Goal: Task Accomplishment & Management: Manage account settings

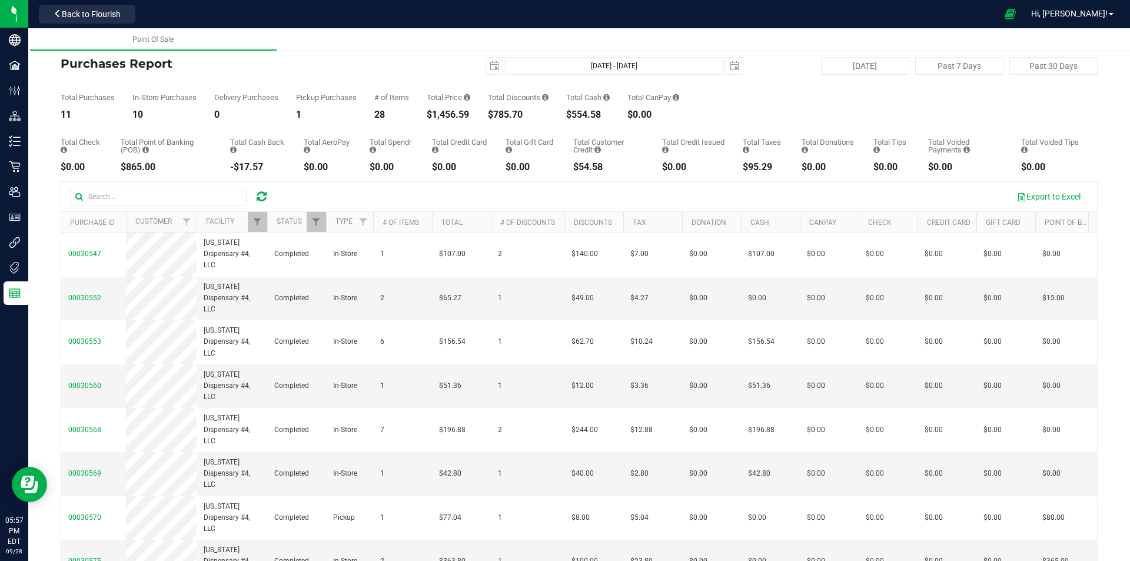
click at [260, 200] on icon at bounding box center [262, 197] width 10 height 12
click at [256, 219] on span "Filter" at bounding box center [257, 221] width 9 height 9
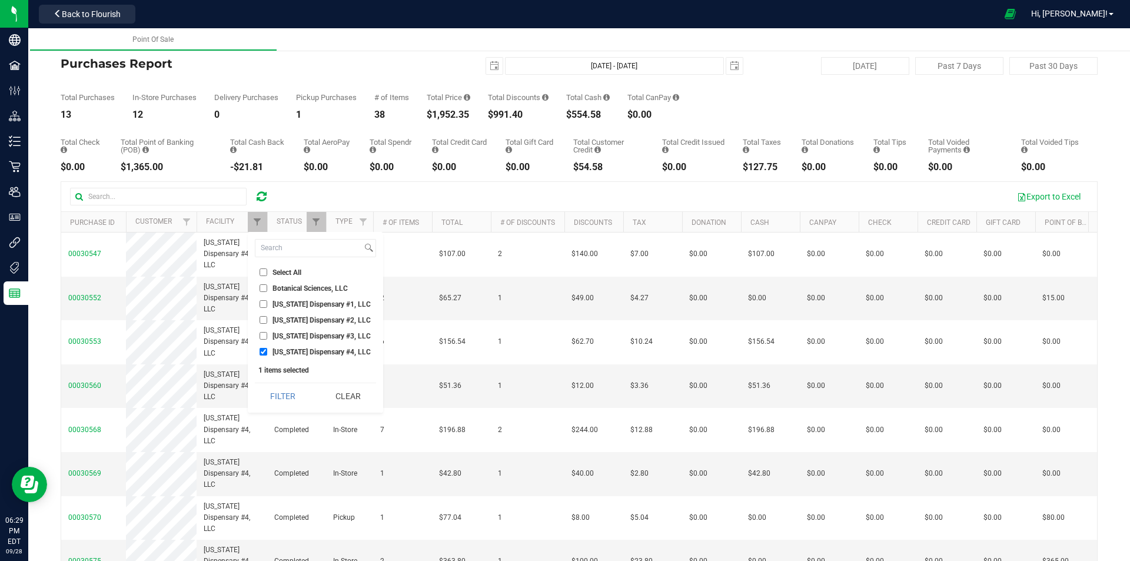
click at [281, 337] on span "[US_STATE] Dispensary #3, LLC" at bounding box center [322, 336] width 98 height 7
click at [267, 337] on input "[US_STATE] Dispensary #3, LLC" at bounding box center [264, 336] width 8 height 8
checkbox input "true"
click at [281, 354] on span "[US_STATE] Dispensary #4, LLC" at bounding box center [322, 352] width 98 height 7
click at [267, 354] on input "[US_STATE] Dispensary #4, LLC" at bounding box center [264, 352] width 8 height 8
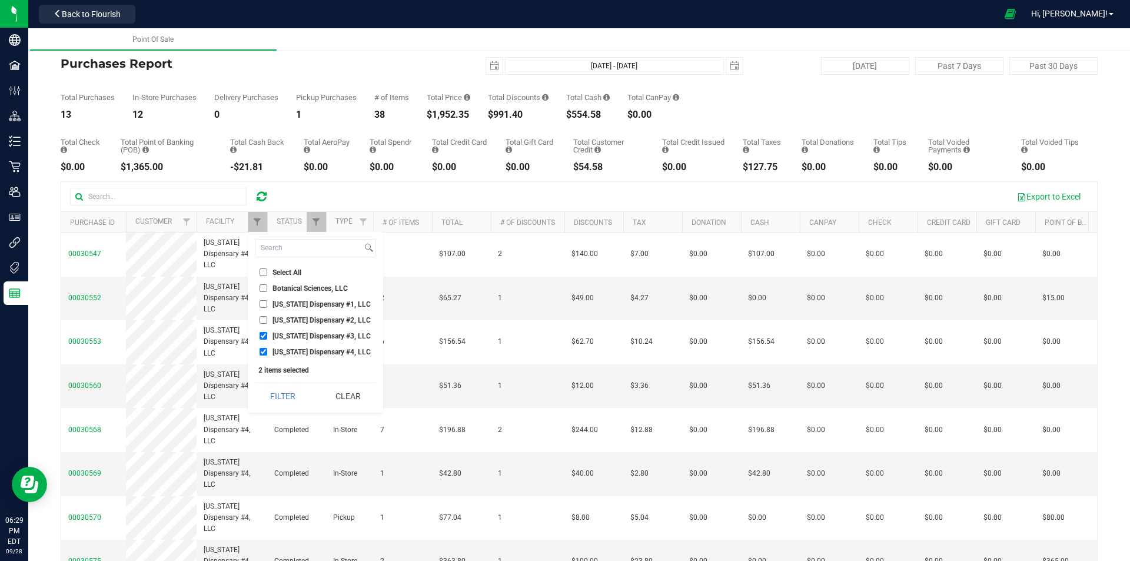
checkbox input "false"
click at [281, 399] on button "Filter" at bounding box center [283, 396] width 57 height 26
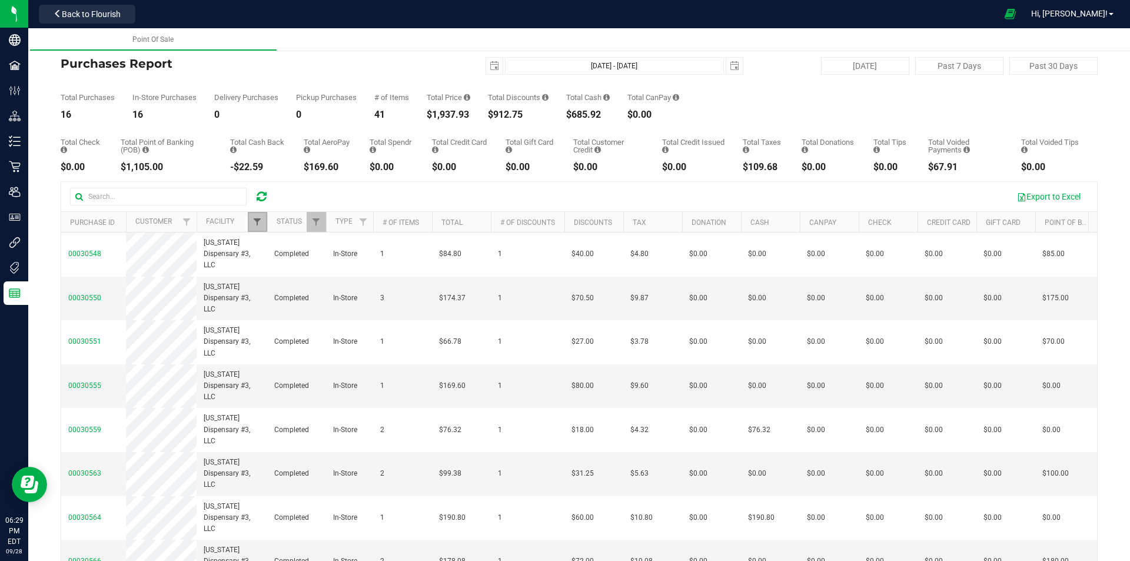
click at [260, 220] on span "Filter" at bounding box center [257, 221] width 9 height 9
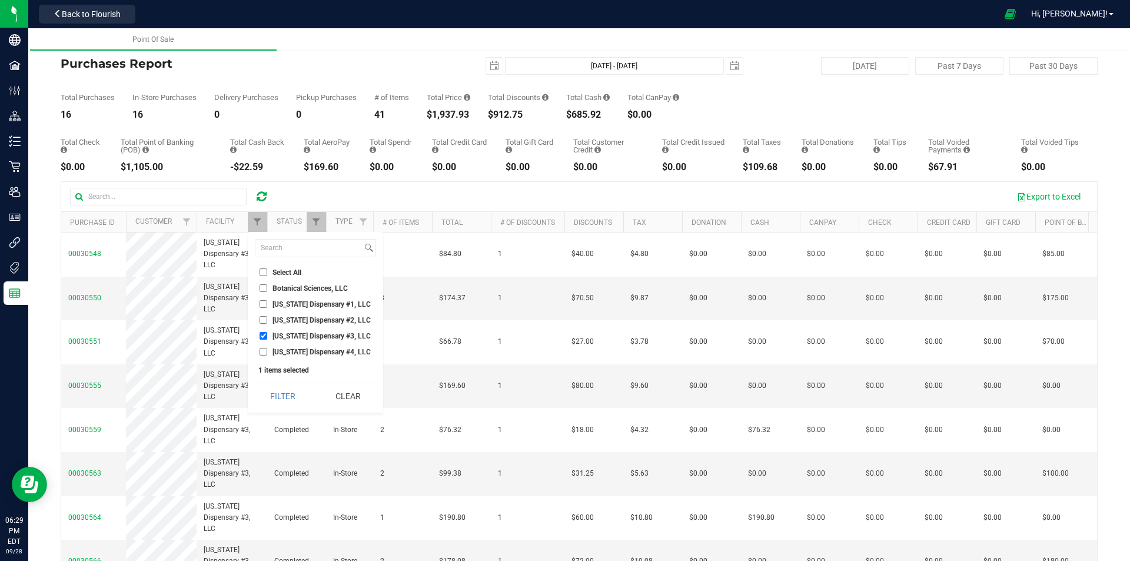
click at [282, 336] on span "[US_STATE] Dispensary #3, LLC" at bounding box center [322, 336] width 98 height 7
click at [267, 336] on input "[US_STATE] Dispensary #3, LLC" at bounding box center [264, 336] width 8 height 8
checkbox input "false"
click at [286, 321] on span "[US_STATE] Dispensary #2, LLC" at bounding box center [322, 320] width 98 height 7
click at [267, 321] on input "[US_STATE] Dispensary #2, LLC" at bounding box center [264, 320] width 8 height 8
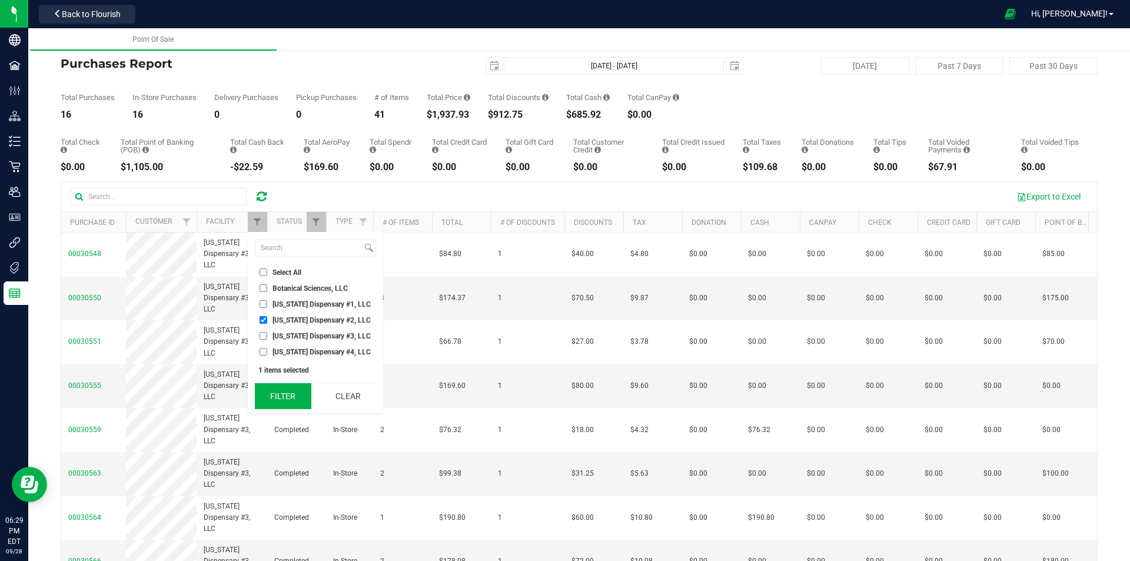
click at [290, 398] on button "Filter" at bounding box center [283, 396] width 57 height 26
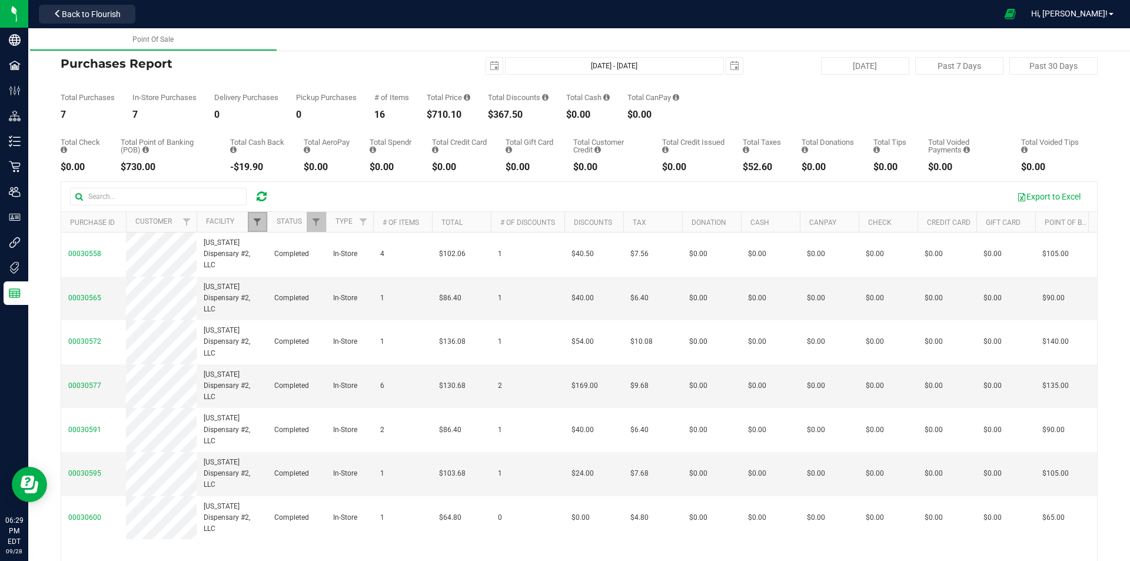
click at [257, 226] on span "Filter" at bounding box center [257, 221] width 9 height 9
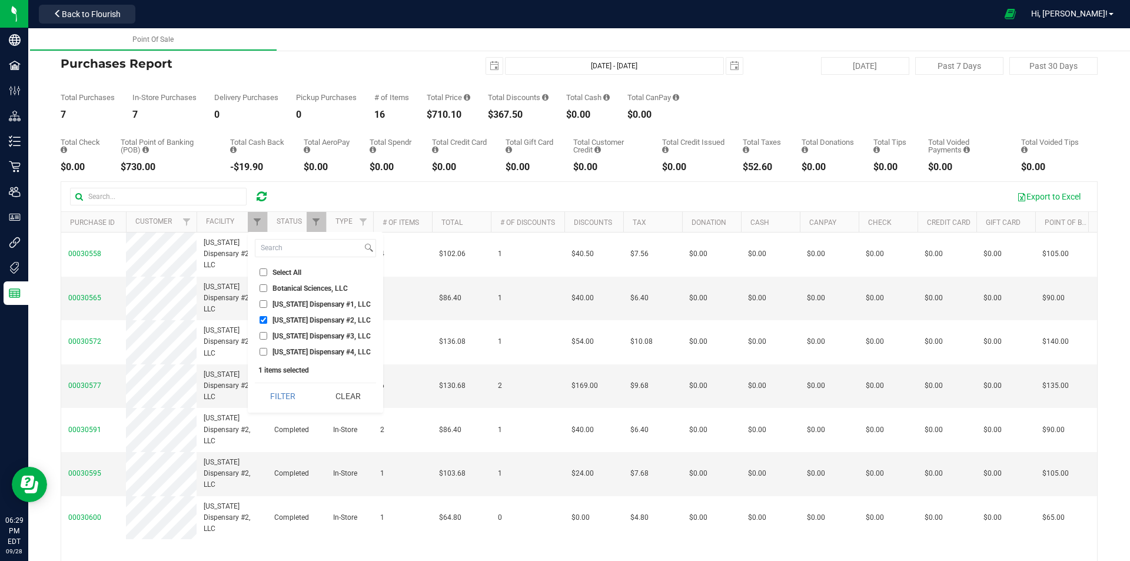
click at [289, 319] on span "[US_STATE] Dispensary #2, LLC" at bounding box center [322, 320] width 98 height 7
click at [267, 319] on input "[US_STATE] Dispensary #2, LLC" at bounding box center [264, 320] width 8 height 8
checkbox input "false"
click at [289, 304] on span "[US_STATE] Dispensary #1, LLC" at bounding box center [322, 304] width 98 height 7
click at [267, 304] on input "[US_STATE] Dispensary #1, LLC" at bounding box center [264, 304] width 8 height 8
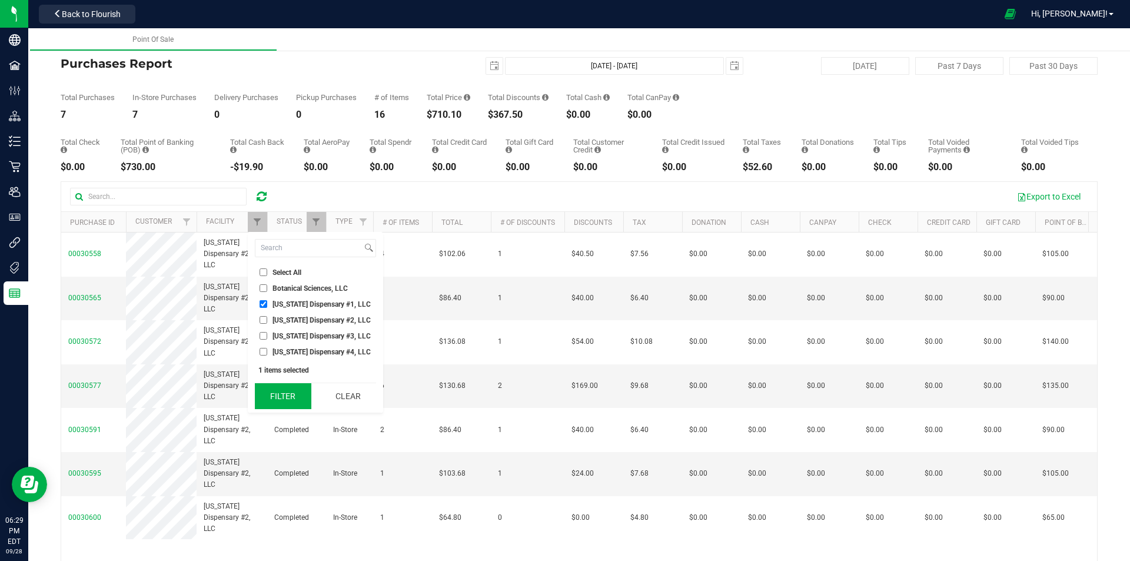
click at [288, 392] on button "Filter" at bounding box center [283, 396] width 57 height 26
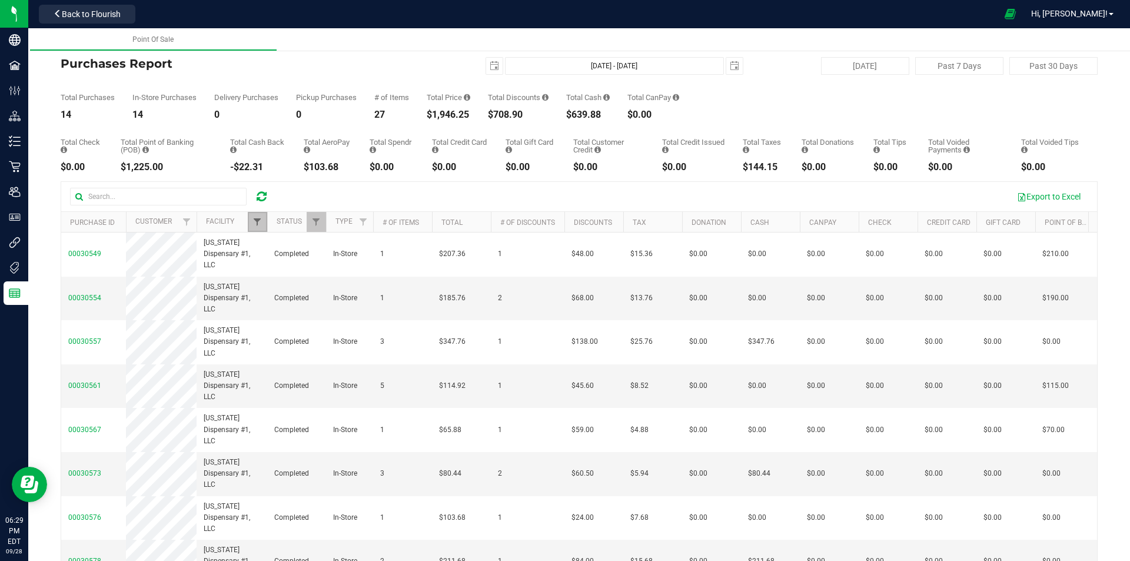
click at [254, 220] on span "Filter" at bounding box center [257, 221] width 9 height 9
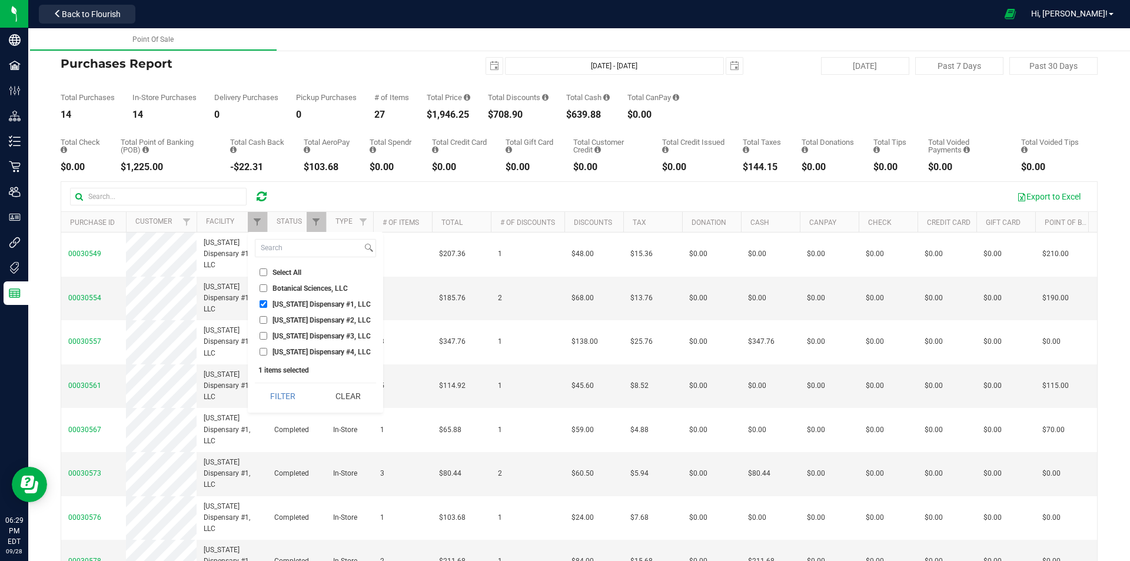
click at [284, 306] on span "[US_STATE] Dispensary #1, LLC" at bounding box center [322, 304] width 98 height 7
click at [267, 306] on input "[US_STATE] Dispensary #1, LLC" at bounding box center [264, 304] width 8 height 8
checkbox input "false"
click at [281, 351] on span "[US_STATE] Dispensary #4, LLC" at bounding box center [322, 352] width 98 height 7
click at [267, 351] on input "[US_STATE] Dispensary #4, LLC" at bounding box center [264, 352] width 8 height 8
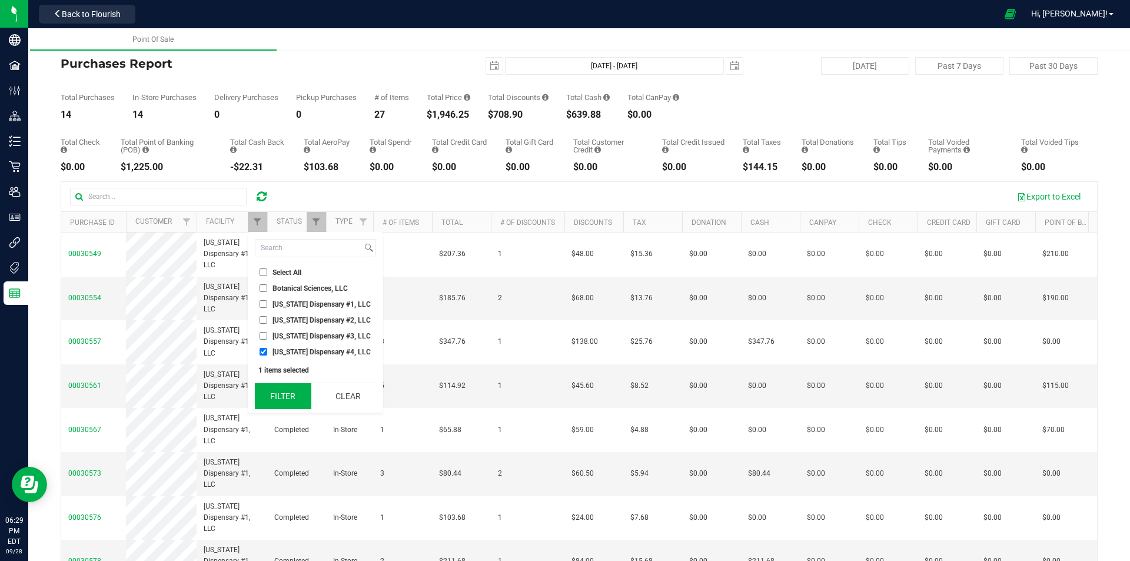
click at [283, 396] on button "Filter" at bounding box center [283, 396] width 57 height 26
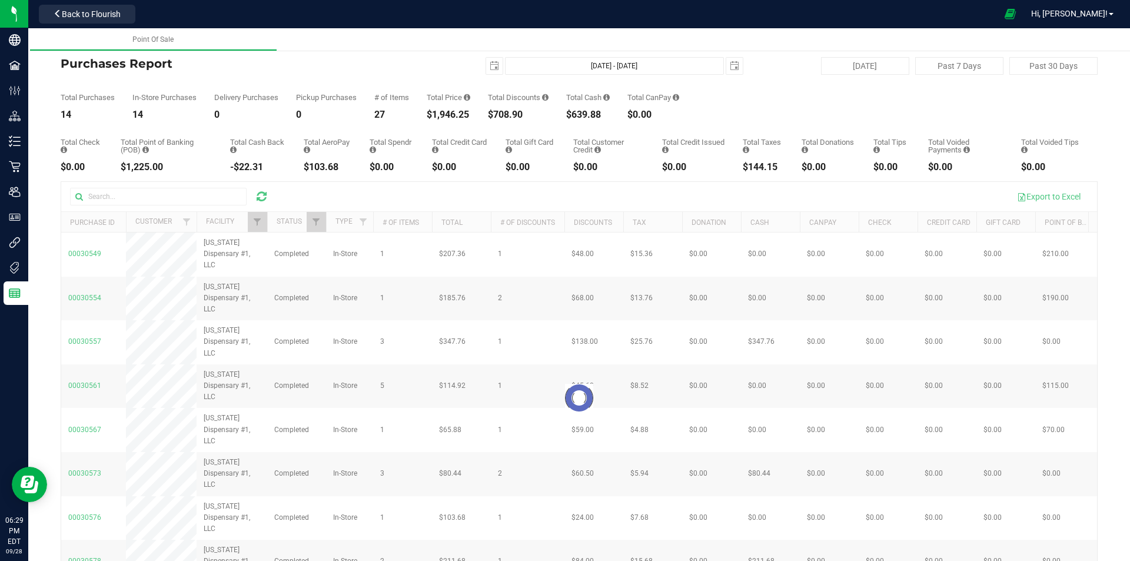
checkbox input "true"
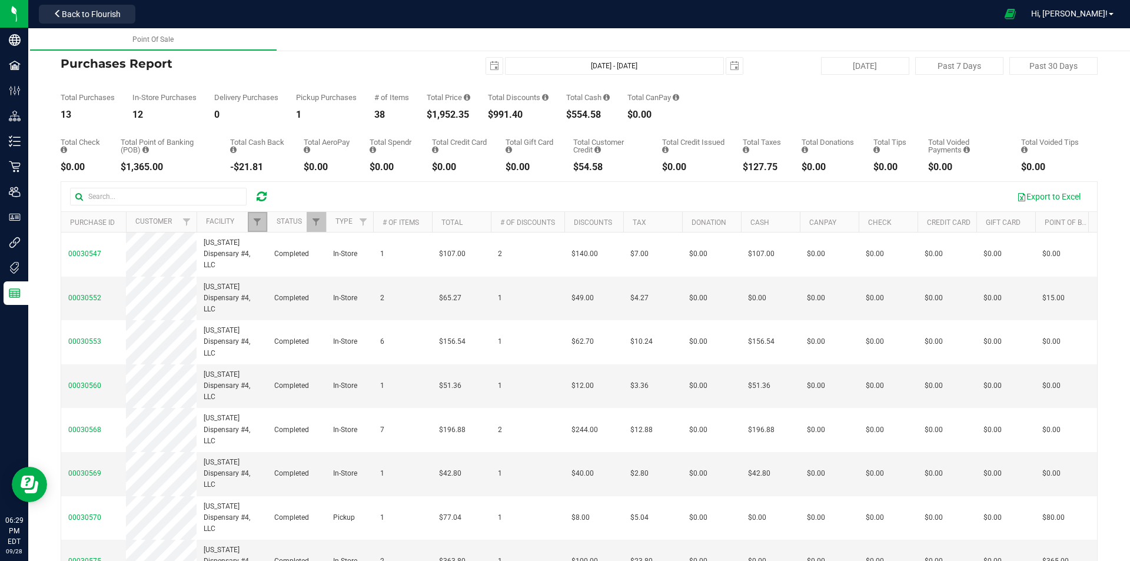
click at [251, 215] on link "Filter" at bounding box center [257, 222] width 19 height 20
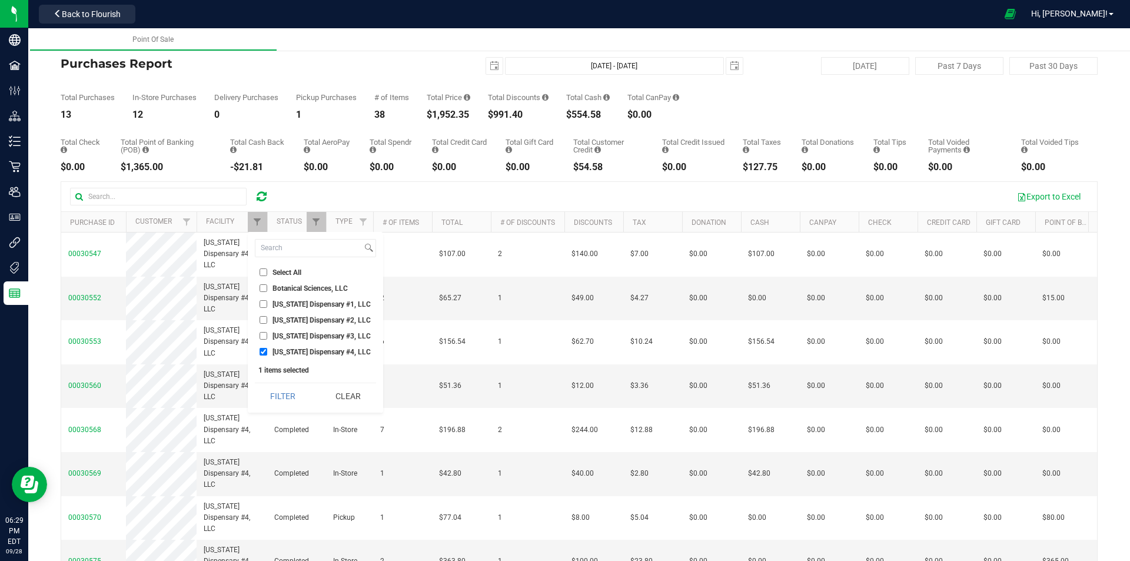
click at [284, 338] on span "[US_STATE] Dispensary #3, LLC" at bounding box center [322, 336] width 98 height 7
click at [267, 338] on input "[US_STATE] Dispensary #3, LLC" at bounding box center [264, 336] width 8 height 8
checkbox input "true"
click at [286, 353] on span "[US_STATE] Dispensary #4, LLC" at bounding box center [322, 352] width 98 height 7
click at [267, 353] on input "[US_STATE] Dispensary #4, LLC" at bounding box center [264, 352] width 8 height 8
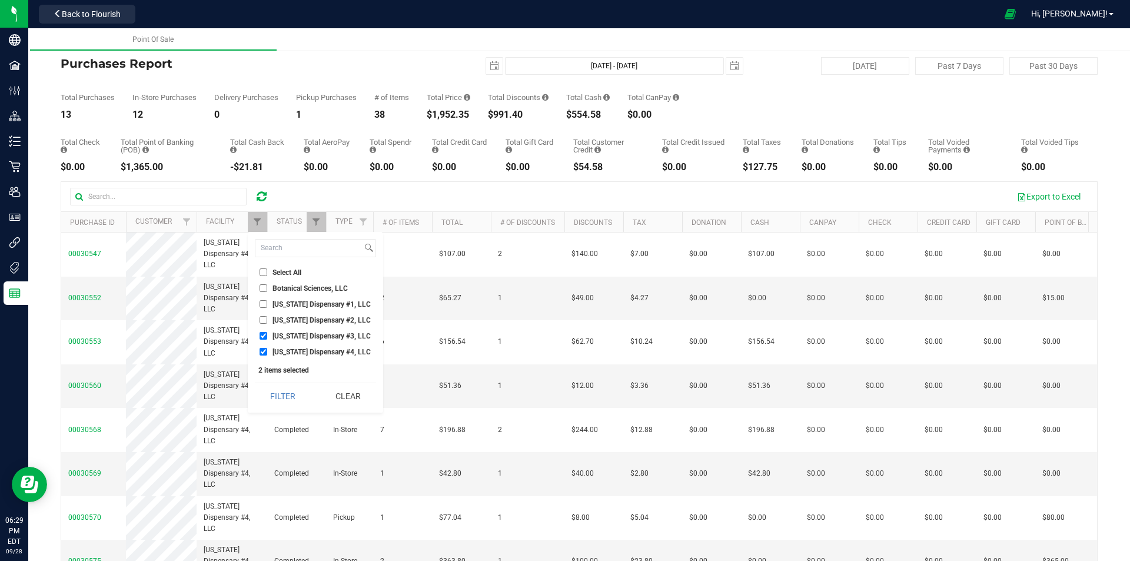
checkbox input "false"
click at [287, 400] on button "Filter" at bounding box center [283, 396] width 57 height 26
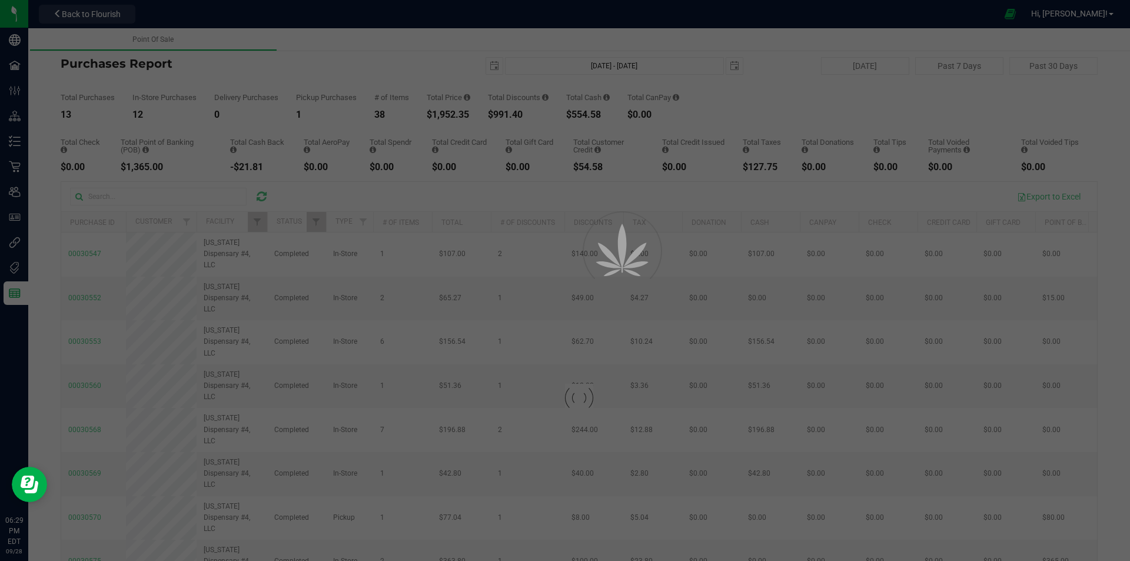
checkbox input "true"
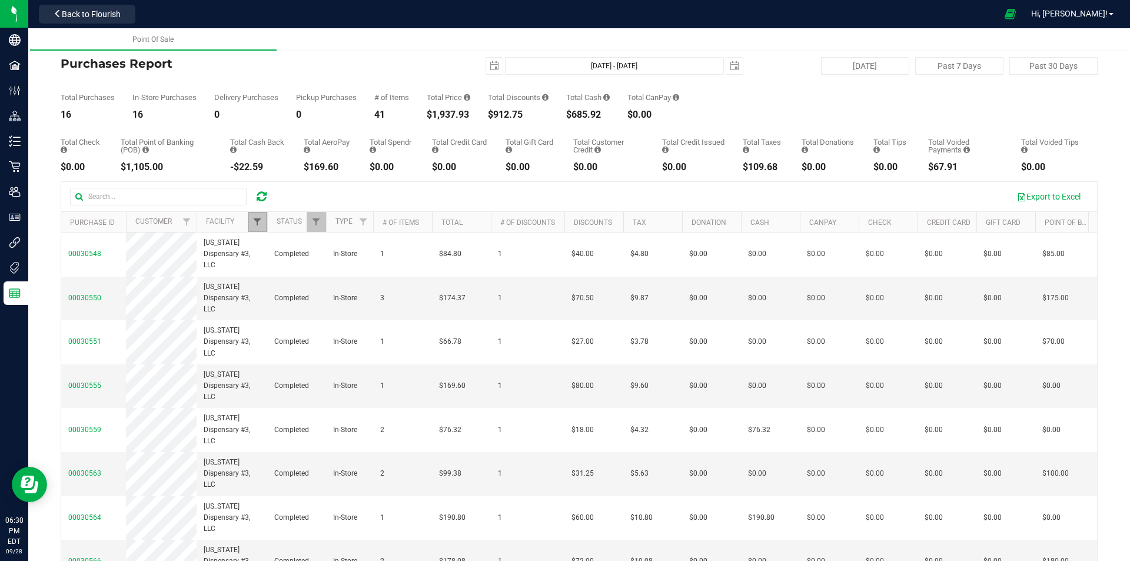
click at [258, 221] on span "Filter" at bounding box center [257, 221] width 9 height 9
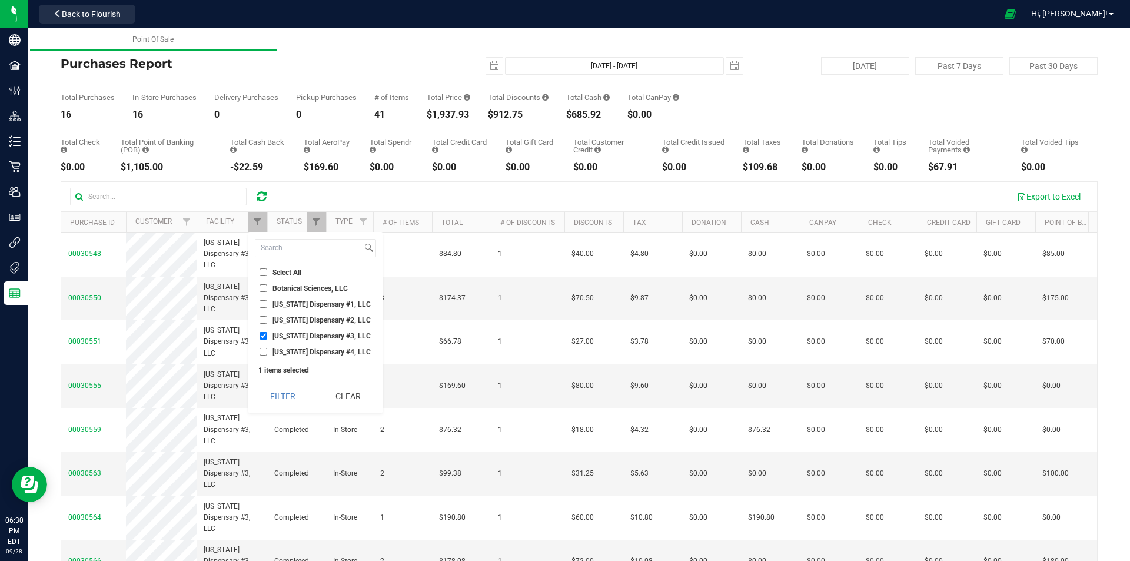
click at [280, 349] on span "[US_STATE] Dispensary #4, LLC" at bounding box center [322, 352] width 98 height 7
click at [267, 348] on input "[US_STATE] Dispensary #4, LLC" at bounding box center [264, 352] width 8 height 8
checkbox input "true"
click at [284, 333] on span "[US_STATE] Dispensary #3, LLC" at bounding box center [322, 336] width 98 height 7
click at [267, 333] on input "[US_STATE] Dispensary #3, LLC" at bounding box center [264, 336] width 8 height 8
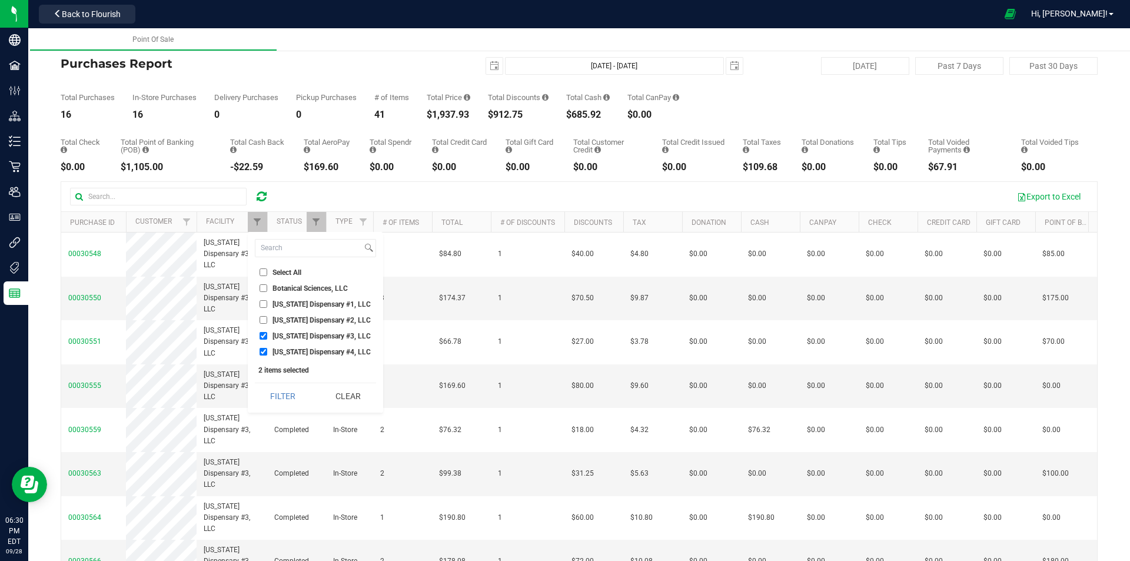
checkbox input "false"
click at [286, 401] on button "Filter" at bounding box center [283, 396] width 57 height 26
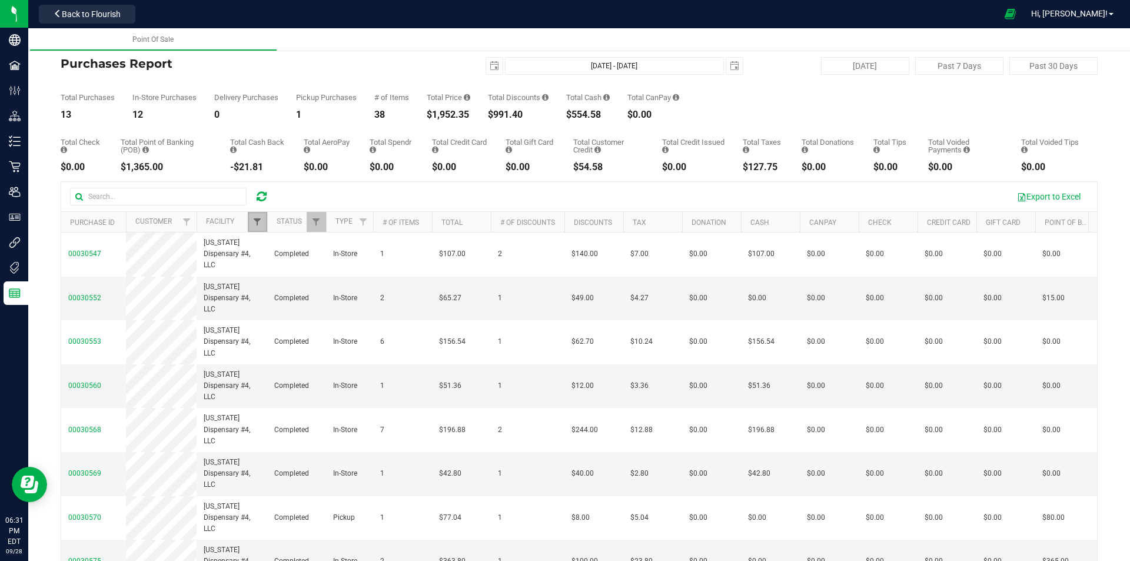
click at [256, 222] on span "Filter" at bounding box center [257, 221] width 9 height 9
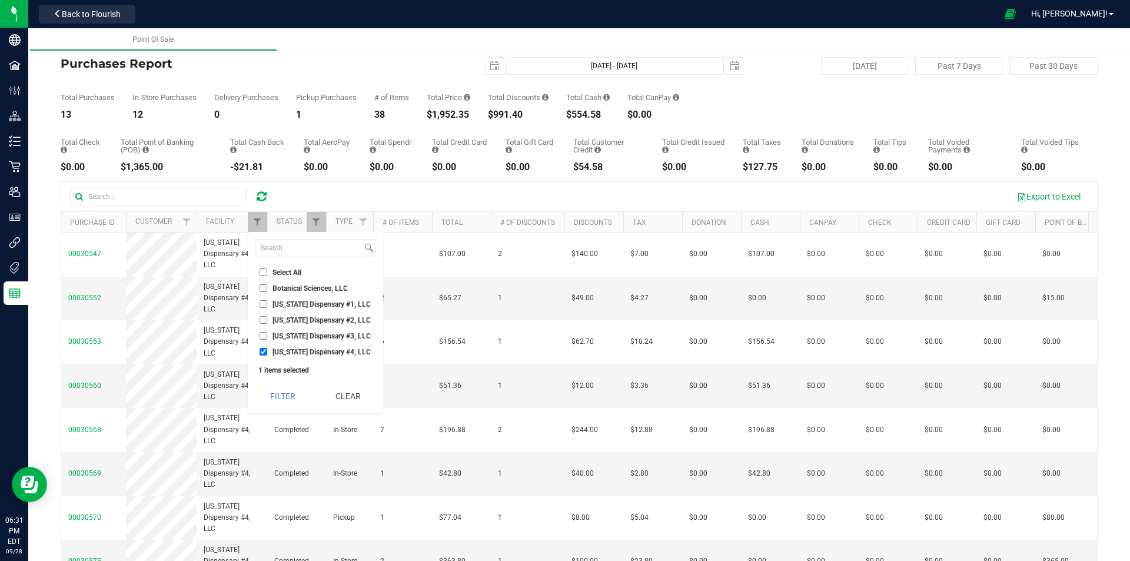
click at [290, 303] on span "[US_STATE] Dispensary #1, LLC" at bounding box center [322, 304] width 98 height 7
click at [267, 303] on input "[US_STATE] Dispensary #1, LLC" at bounding box center [264, 304] width 8 height 8
checkbox input "true"
click at [290, 355] on span "[US_STATE] Dispensary #4, LLC" at bounding box center [322, 352] width 98 height 7
click at [267, 355] on input "[US_STATE] Dispensary #4, LLC" at bounding box center [264, 352] width 8 height 8
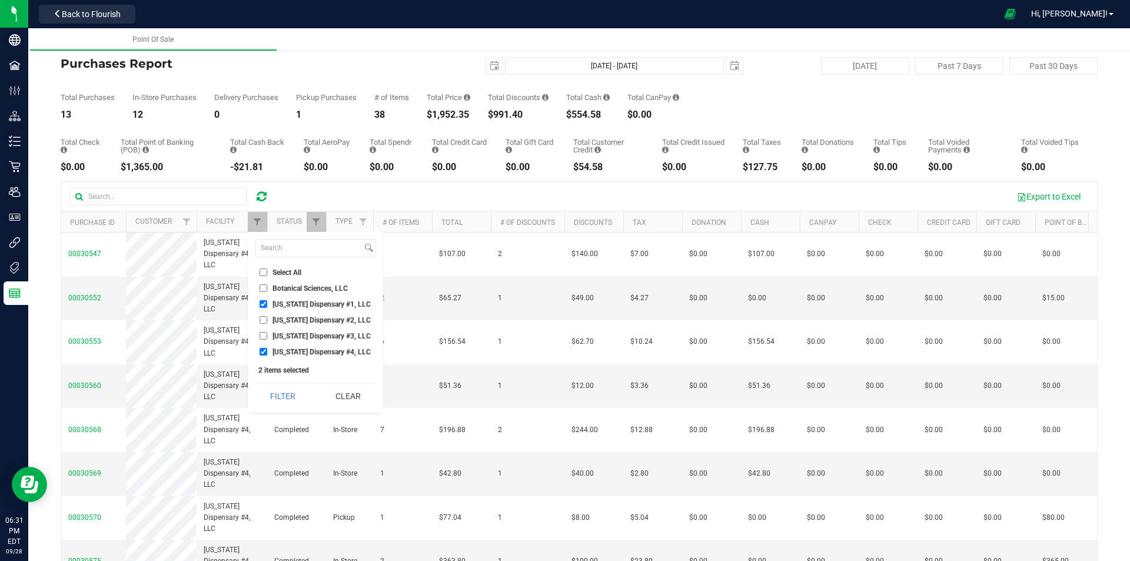
checkbox input "false"
click at [287, 399] on button "Filter" at bounding box center [283, 396] width 57 height 26
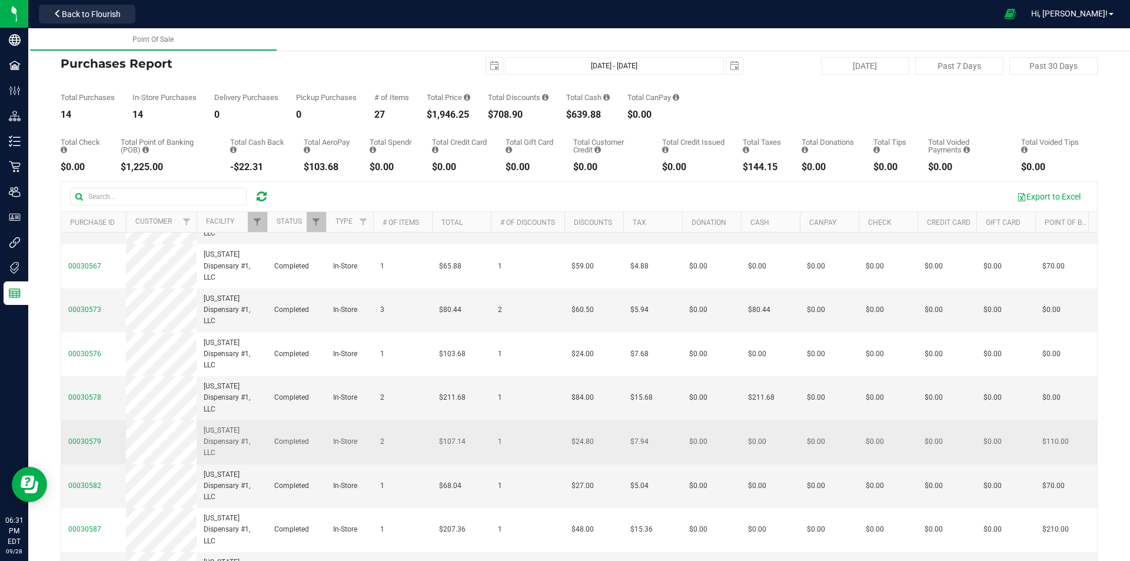
scroll to position [270, 0]
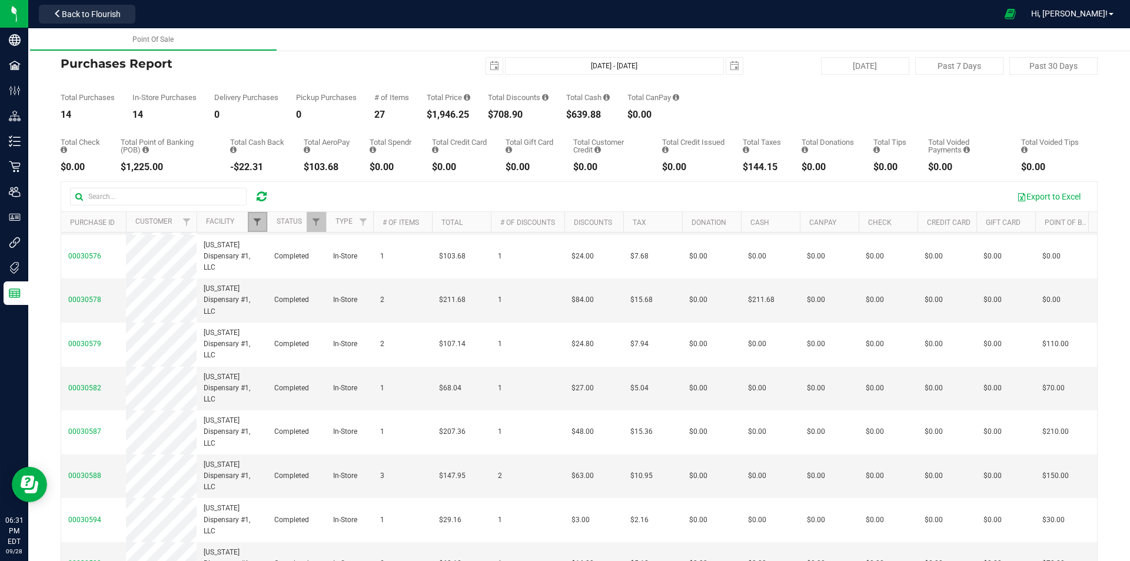
click at [256, 220] on span "Filter" at bounding box center [257, 221] width 9 height 9
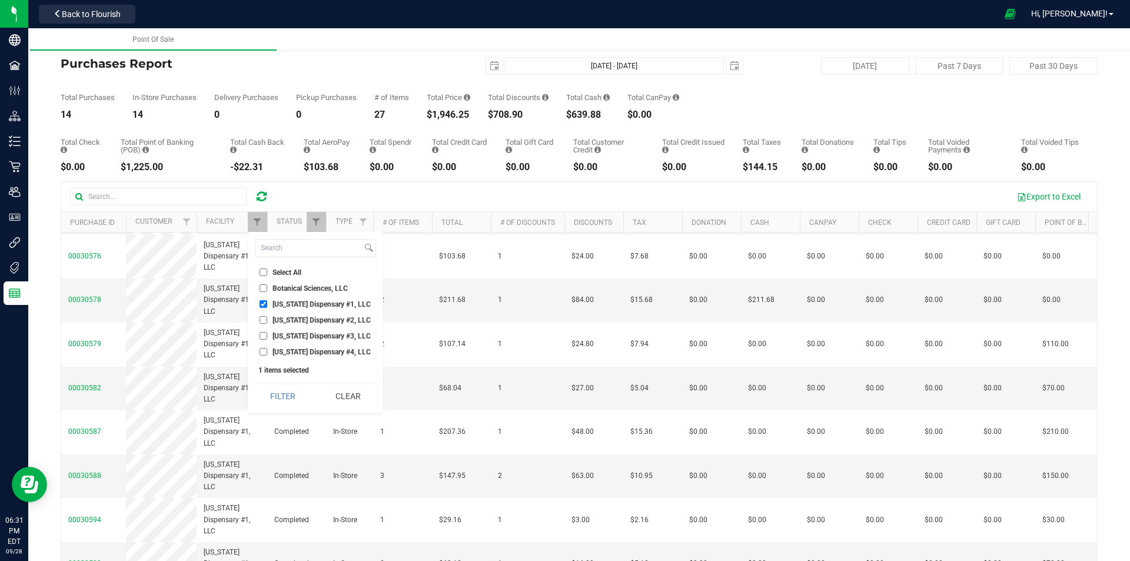
click at [277, 305] on span "[US_STATE] Dispensary #1, LLC" at bounding box center [322, 304] width 98 height 7
click at [267, 305] on input "[US_STATE] Dispensary #1, LLC" at bounding box center [264, 304] width 8 height 8
checkbox input "false"
click at [282, 321] on span "[US_STATE] Dispensary #2, LLC" at bounding box center [322, 320] width 98 height 7
click at [267, 321] on input "[US_STATE] Dispensary #2, LLC" at bounding box center [264, 320] width 8 height 8
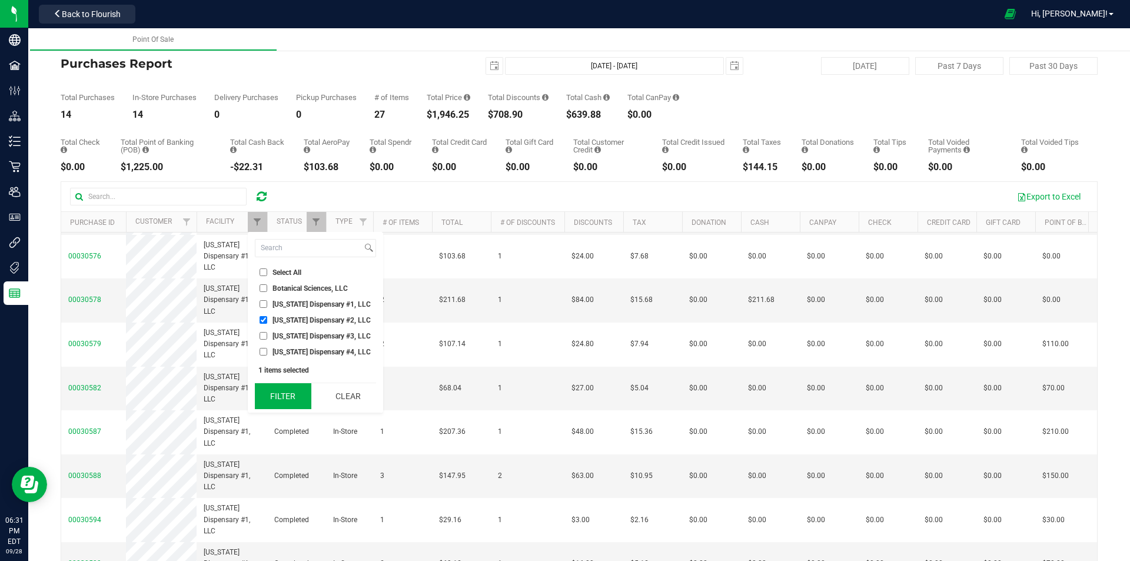
click at [289, 406] on button "Filter" at bounding box center [283, 396] width 57 height 26
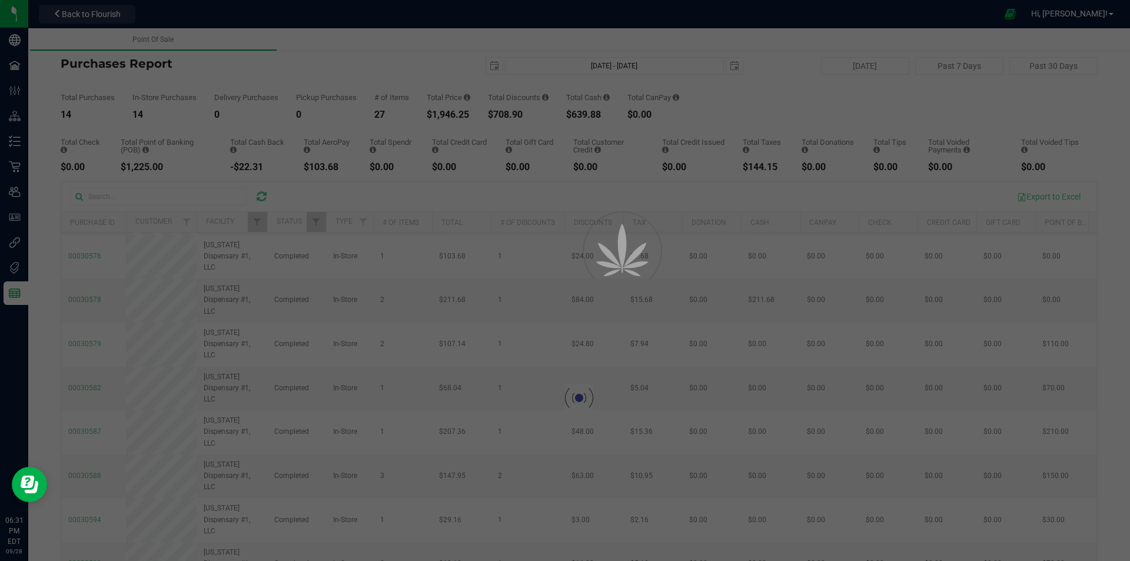
scroll to position [0, 0]
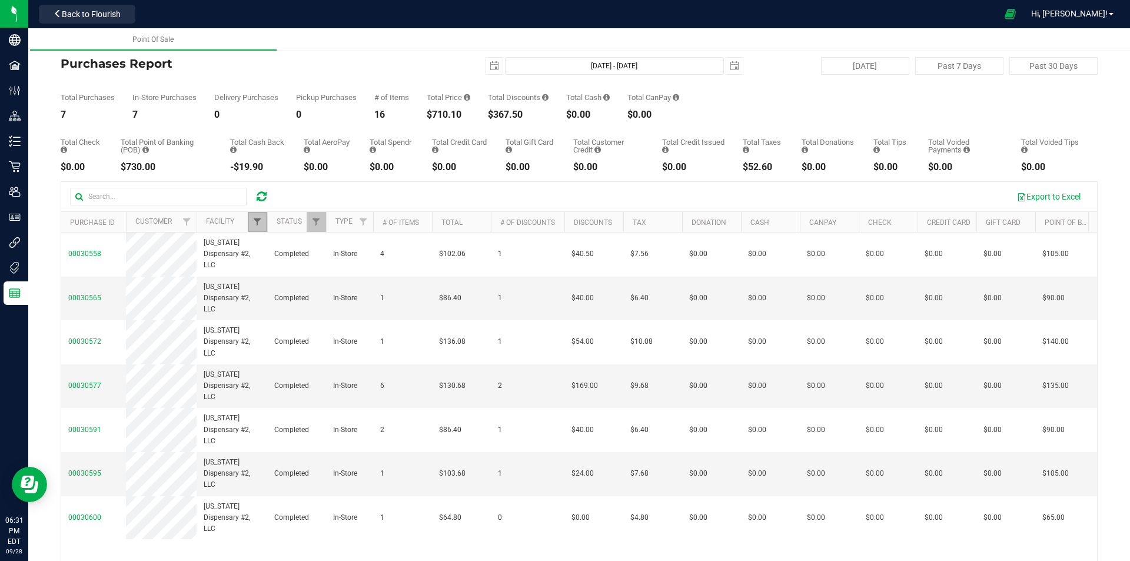
click at [260, 225] on span "Filter" at bounding box center [257, 221] width 9 height 9
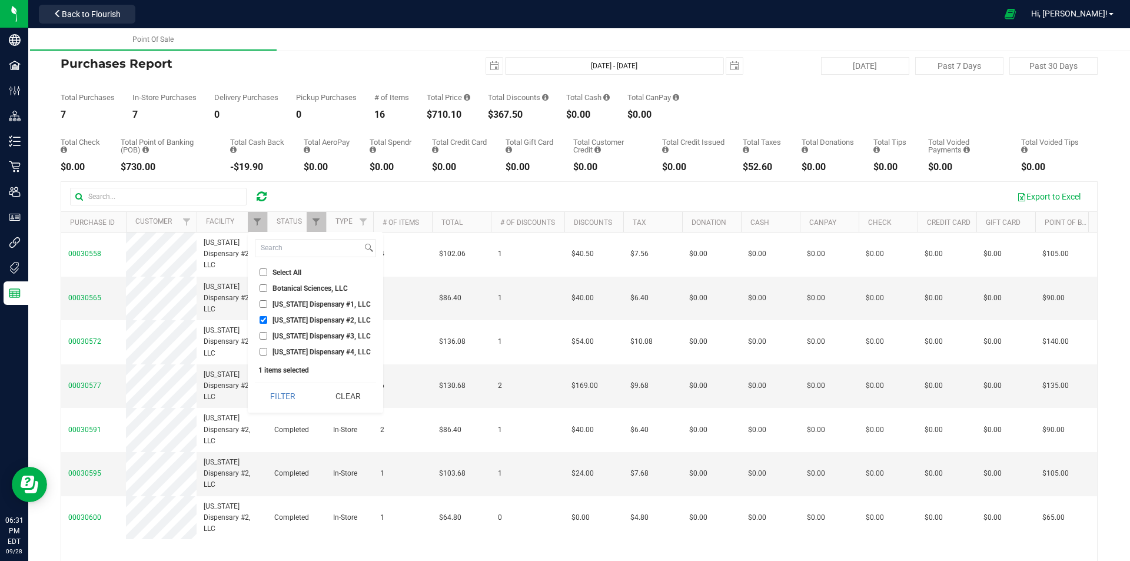
click at [277, 321] on span "[US_STATE] Dispensary #2, LLC" at bounding box center [322, 320] width 98 height 7
click at [267, 321] on input "[US_STATE] Dispensary #2, LLC" at bounding box center [264, 320] width 8 height 8
checkbox input "false"
click at [279, 331] on li "[US_STATE] Dispensary #3, LLC" at bounding box center [315, 336] width 121 height 12
click at [273, 337] on span "[US_STATE] Dispensary #3, LLC" at bounding box center [322, 336] width 98 height 7
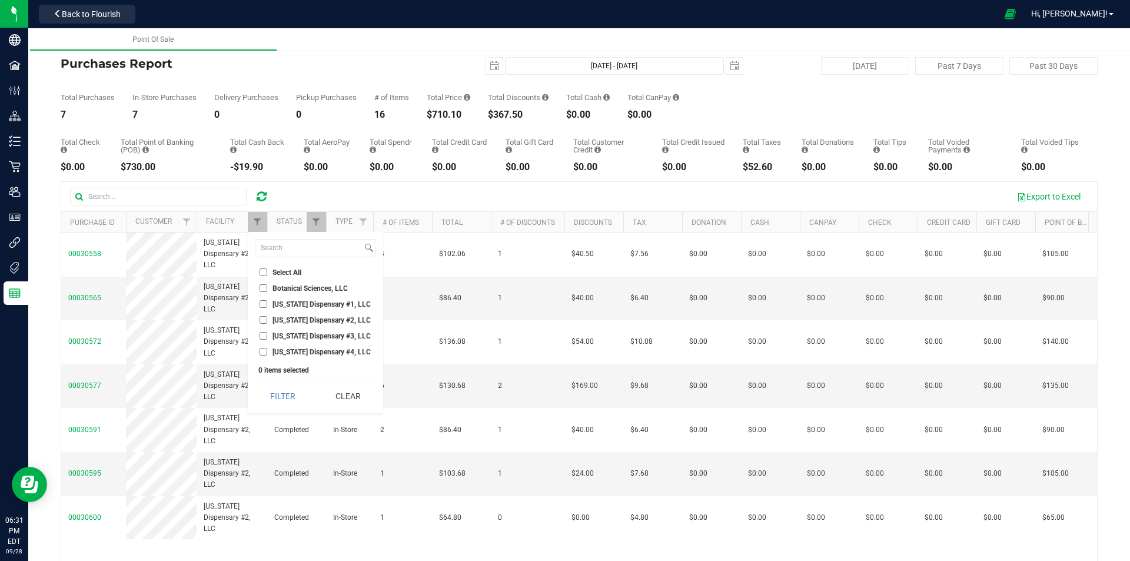
click at [267, 337] on input "[US_STATE] Dispensary #3, LLC" at bounding box center [264, 336] width 8 height 8
click at [282, 389] on button "Filter" at bounding box center [283, 396] width 57 height 26
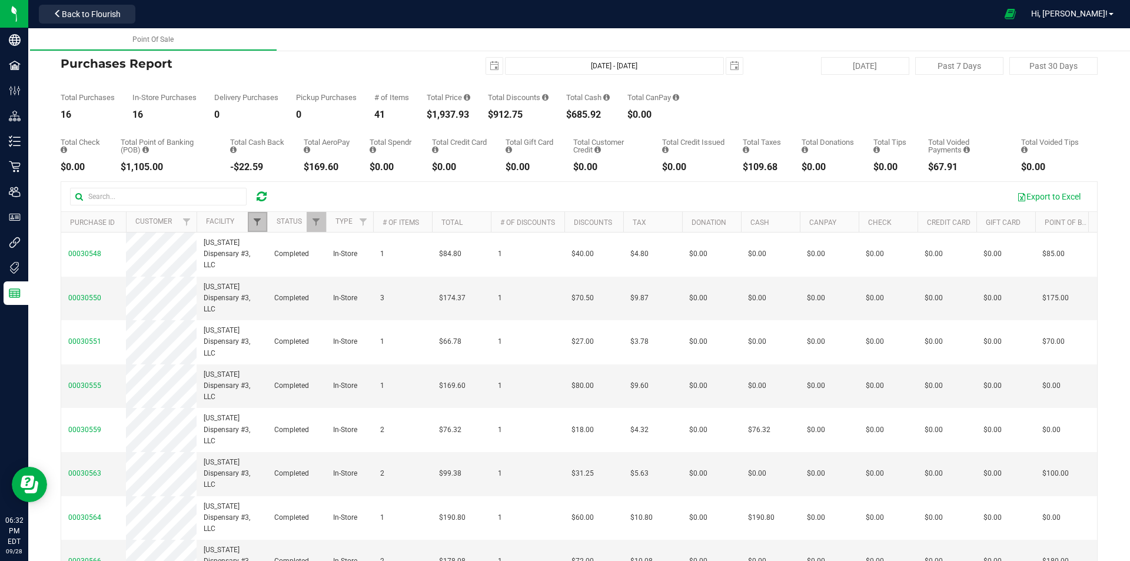
click at [253, 224] on span "Filter" at bounding box center [257, 221] width 9 height 9
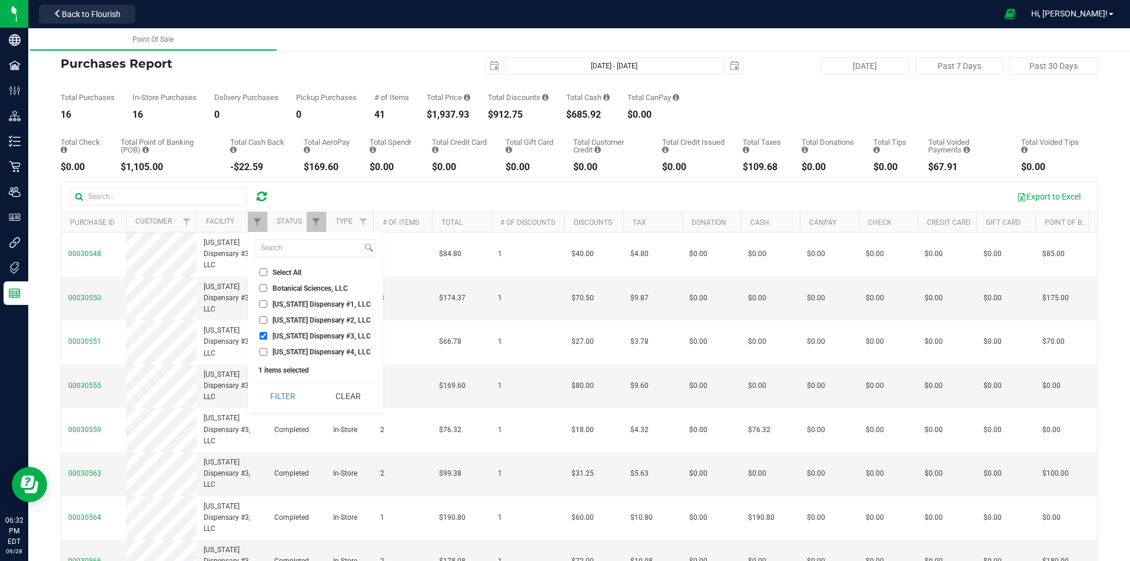
click at [292, 337] on span "[US_STATE] Dispensary #3, LLC" at bounding box center [322, 336] width 98 height 7
click at [267, 337] on input "[US_STATE] Dispensary #3, LLC" at bounding box center [264, 336] width 8 height 8
checkbox input "false"
click at [294, 354] on span "[US_STATE] Dispensary #4, LLC" at bounding box center [322, 352] width 98 height 7
click at [267, 354] on input "[US_STATE] Dispensary #4, LLC" at bounding box center [264, 352] width 8 height 8
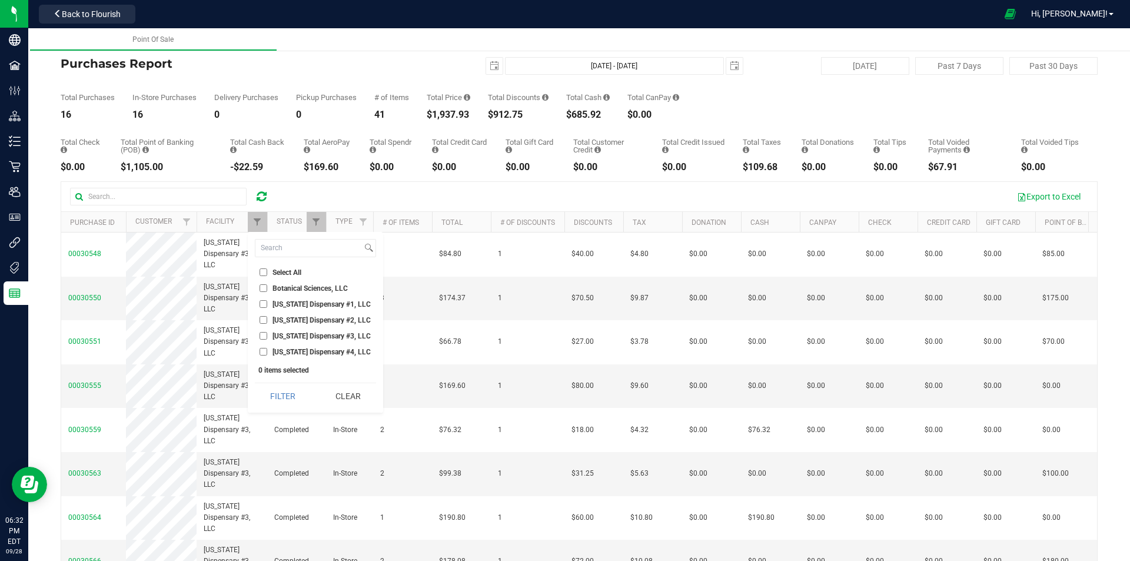
checkbox input "true"
click at [298, 390] on button "Filter" at bounding box center [283, 396] width 57 height 26
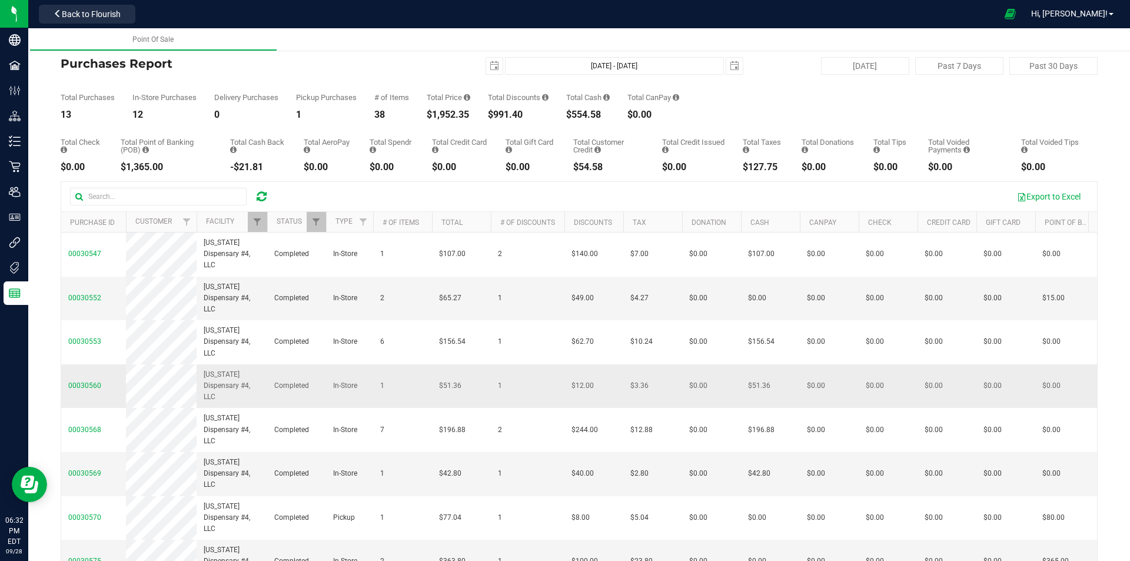
click at [298, 387] on span "Completed" at bounding box center [291, 385] width 35 height 11
click at [257, 228] on link "Filter" at bounding box center [257, 222] width 19 height 20
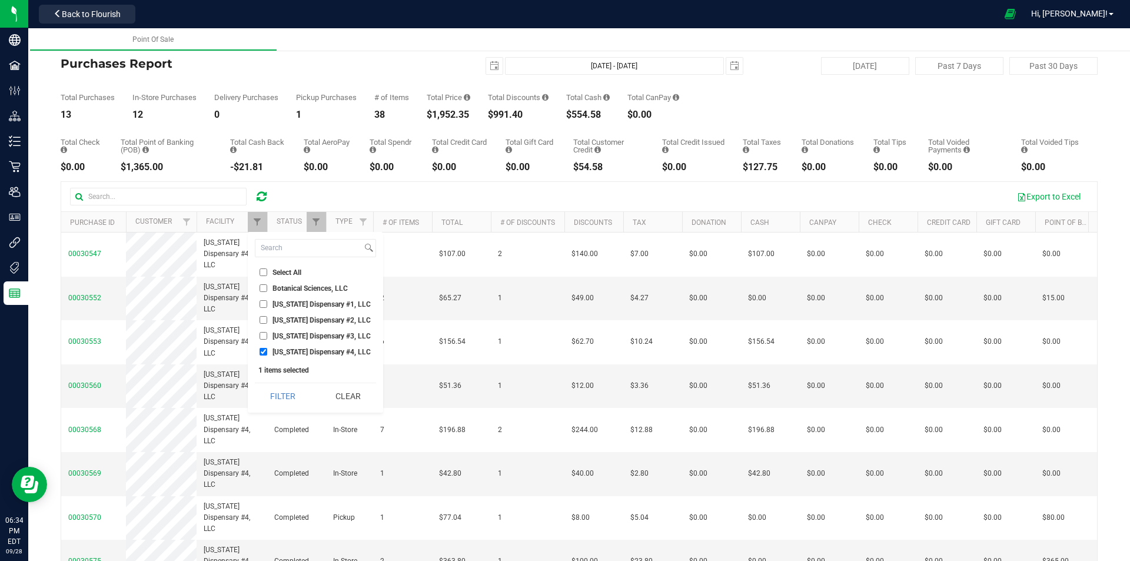
click at [295, 307] on span "[US_STATE] Dispensary #1, LLC" at bounding box center [322, 304] width 98 height 7
click at [267, 307] on input "[US_STATE] Dispensary #1, LLC" at bounding box center [264, 304] width 8 height 8
checkbox input "true"
click at [294, 351] on span "[US_STATE] Dispensary #4, LLC" at bounding box center [322, 352] width 98 height 7
click at [267, 351] on input "[US_STATE] Dispensary #4, LLC" at bounding box center [264, 352] width 8 height 8
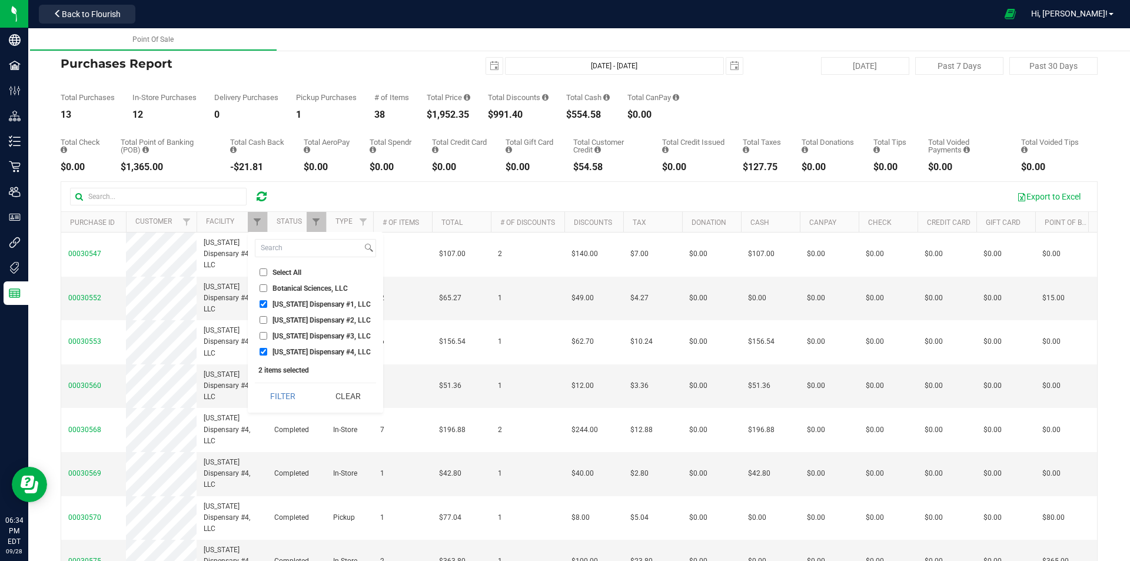
checkbox input "false"
click at [294, 397] on button "Filter" at bounding box center [283, 396] width 57 height 26
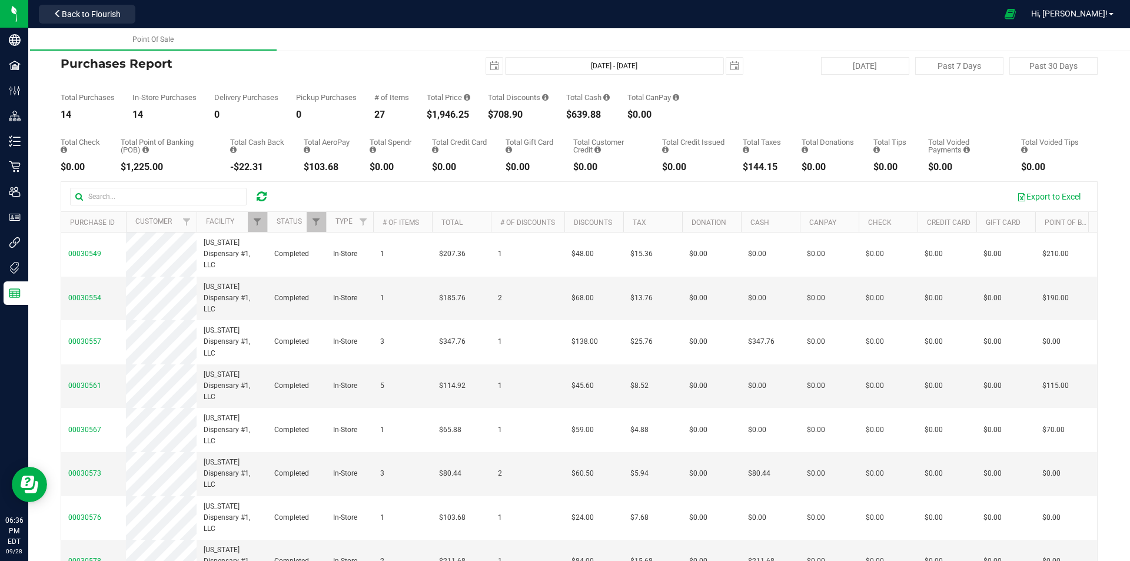
click at [258, 195] on icon at bounding box center [262, 197] width 10 height 12
click at [267, 197] on icon at bounding box center [262, 197] width 10 height 12
click at [258, 219] on span "Filter" at bounding box center [257, 221] width 9 height 9
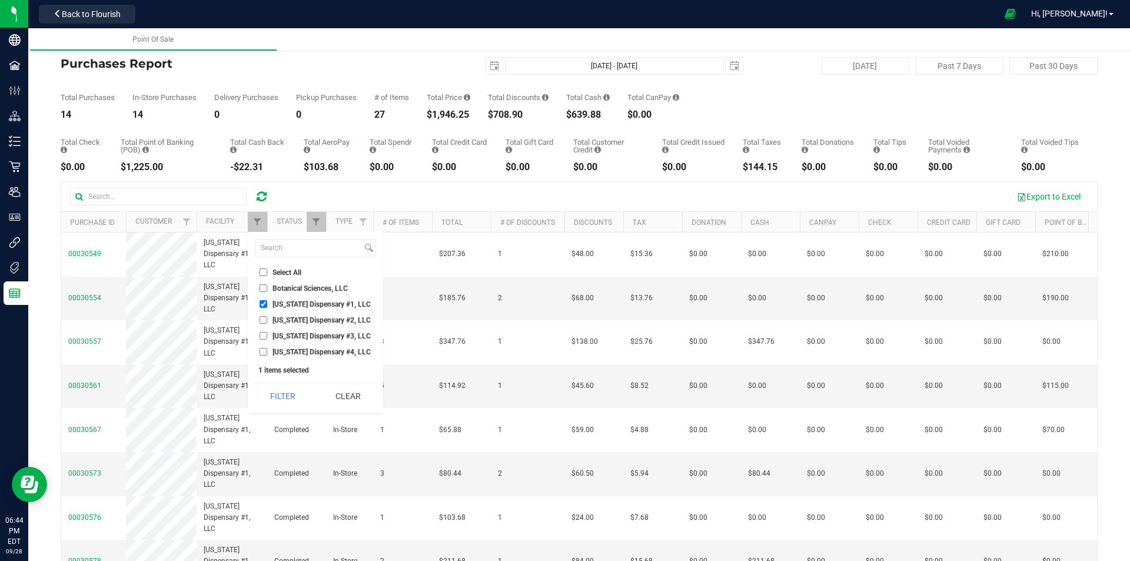
click at [279, 303] on span "[US_STATE] Dispensary #1, LLC" at bounding box center [322, 304] width 98 height 7
click at [267, 303] on input "[US_STATE] Dispensary #1, LLC" at bounding box center [264, 304] width 8 height 8
checkbox input "false"
click at [280, 321] on span "[US_STATE] Dispensary #2, LLC" at bounding box center [322, 320] width 98 height 7
click at [267, 321] on input "[US_STATE] Dispensary #2, LLC" at bounding box center [264, 320] width 8 height 8
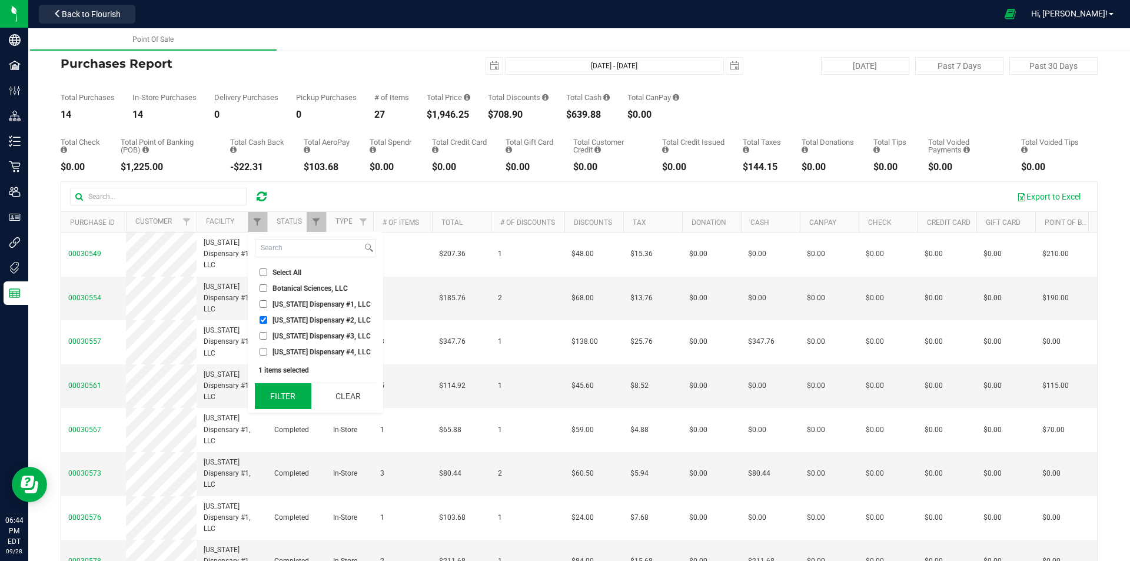
click at [285, 399] on button "Filter" at bounding box center [283, 396] width 57 height 26
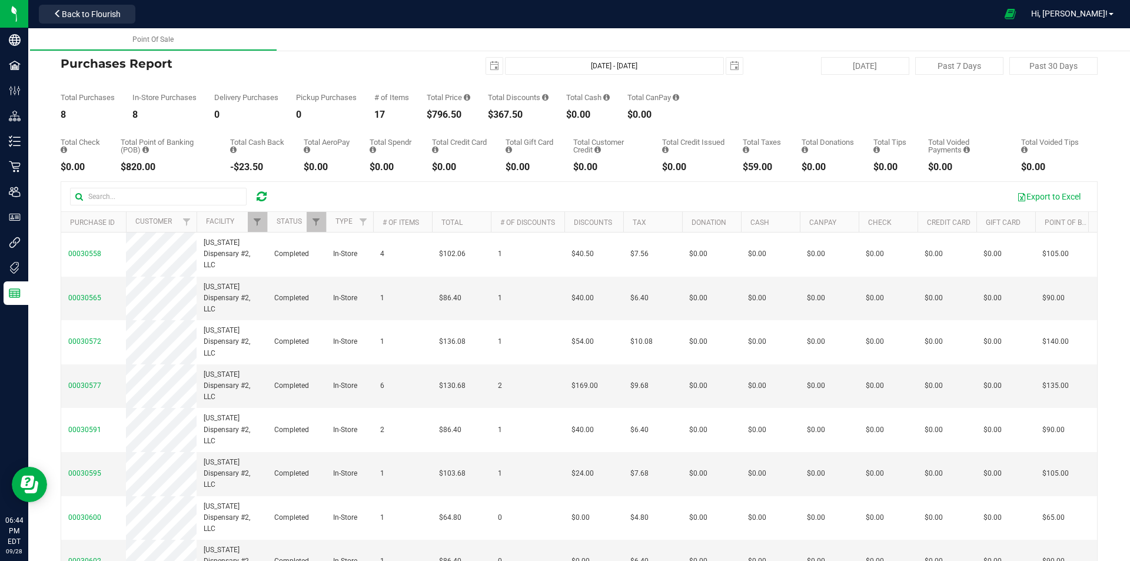
click at [260, 190] on span at bounding box center [262, 197] width 10 height 14
click at [258, 223] on span "Filter" at bounding box center [257, 221] width 9 height 9
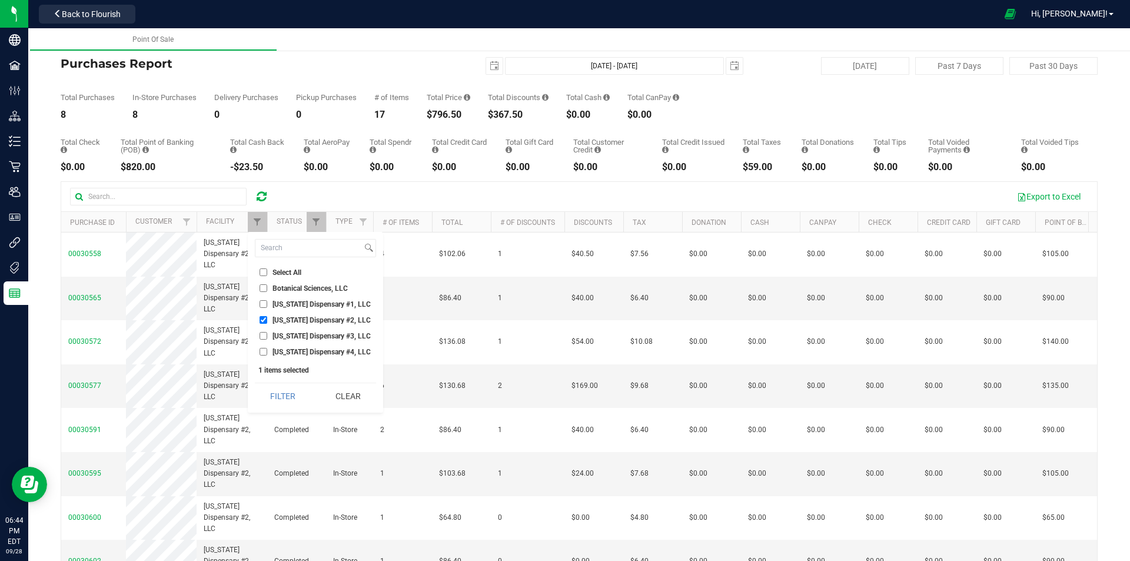
click at [283, 318] on span "[US_STATE] Dispensary #2, LLC" at bounding box center [322, 320] width 98 height 7
click at [267, 318] on input "[US_STATE] Dispensary #2, LLC" at bounding box center [264, 320] width 8 height 8
checkbox input "false"
click at [283, 334] on span "[US_STATE] Dispensary #3, LLC" at bounding box center [322, 336] width 98 height 7
click at [267, 334] on input "[US_STATE] Dispensary #3, LLC" at bounding box center [264, 336] width 8 height 8
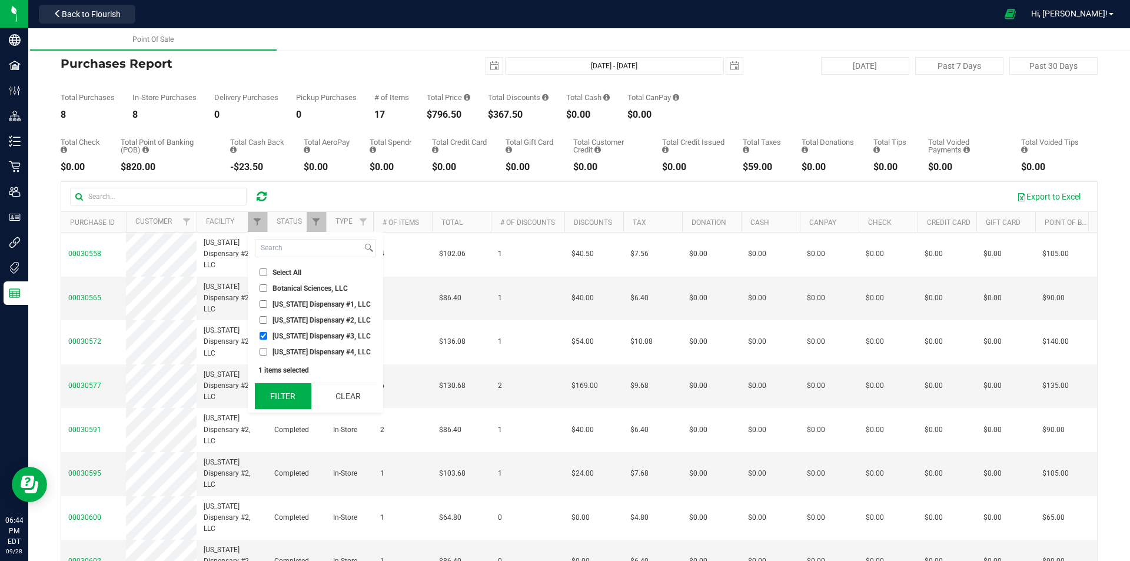
click at [284, 396] on button "Filter" at bounding box center [283, 396] width 57 height 26
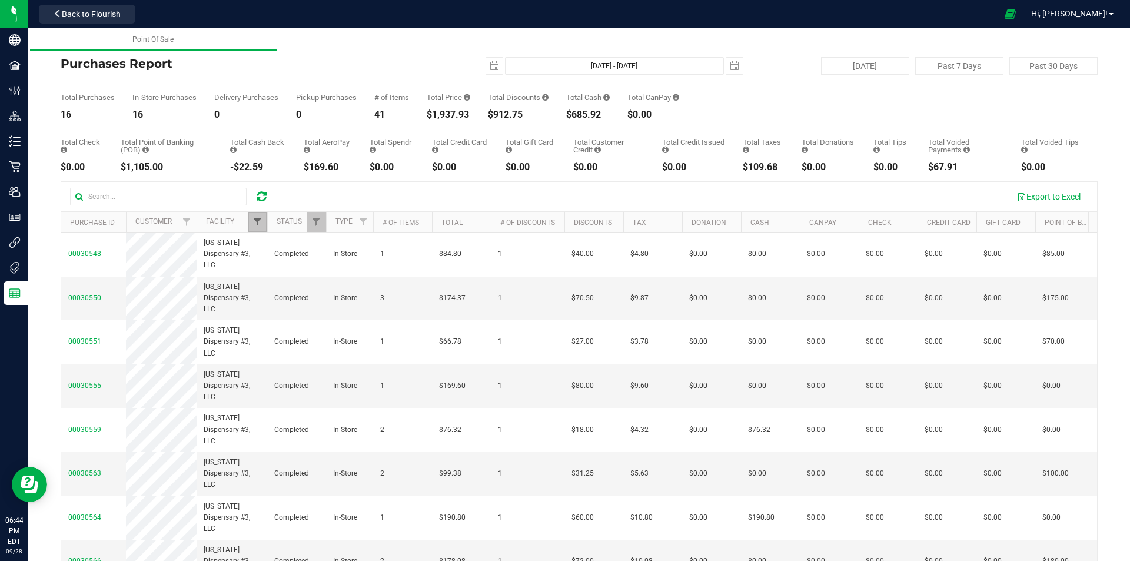
click at [258, 221] on span "Filter" at bounding box center [257, 221] width 9 height 9
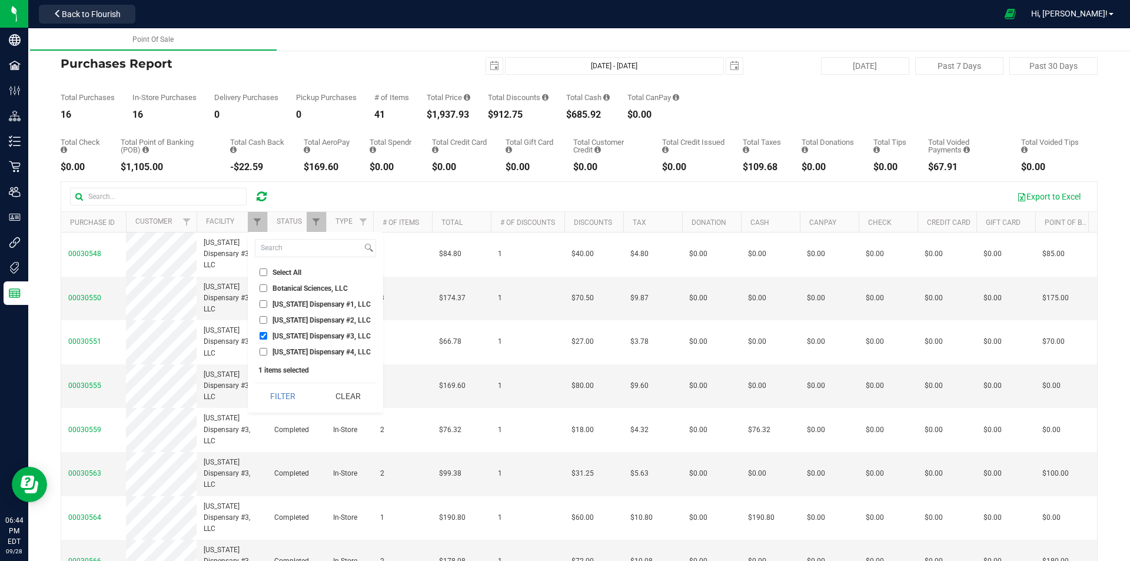
click at [292, 335] on span "[US_STATE] Dispensary #3, LLC" at bounding box center [322, 336] width 98 height 7
click at [267, 335] on input "[US_STATE] Dispensary #3, LLC" at bounding box center [264, 336] width 8 height 8
checkbox input "false"
click at [292, 351] on span "[US_STATE] Dispensary #4, LLC" at bounding box center [322, 352] width 98 height 7
click at [267, 351] on input "[US_STATE] Dispensary #4, LLC" at bounding box center [264, 352] width 8 height 8
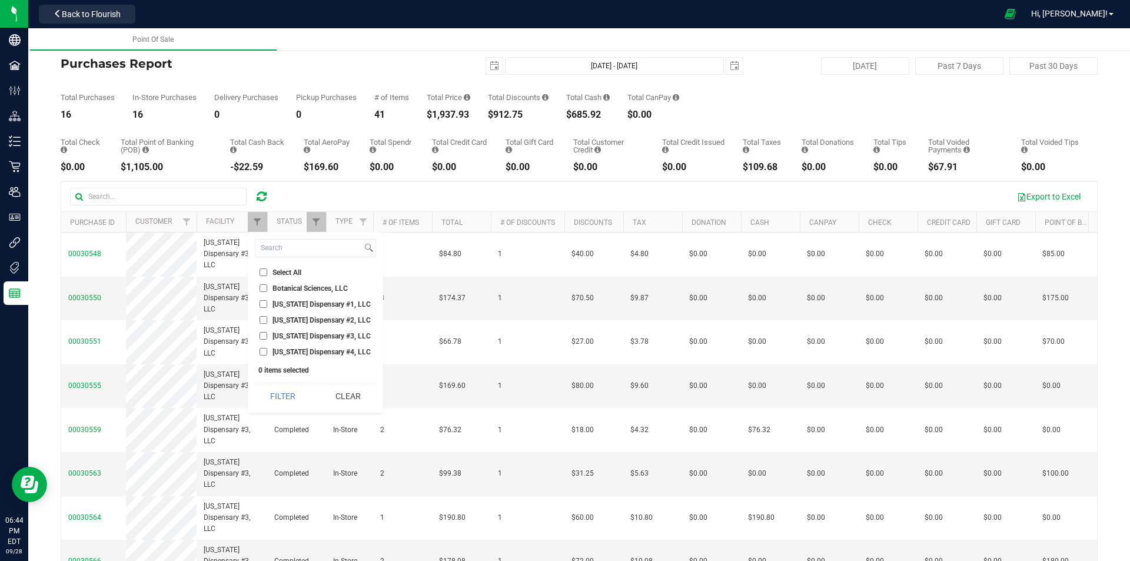
checkbox input "true"
click at [293, 396] on button "Filter" at bounding box center [283, 396] width 57 height 26
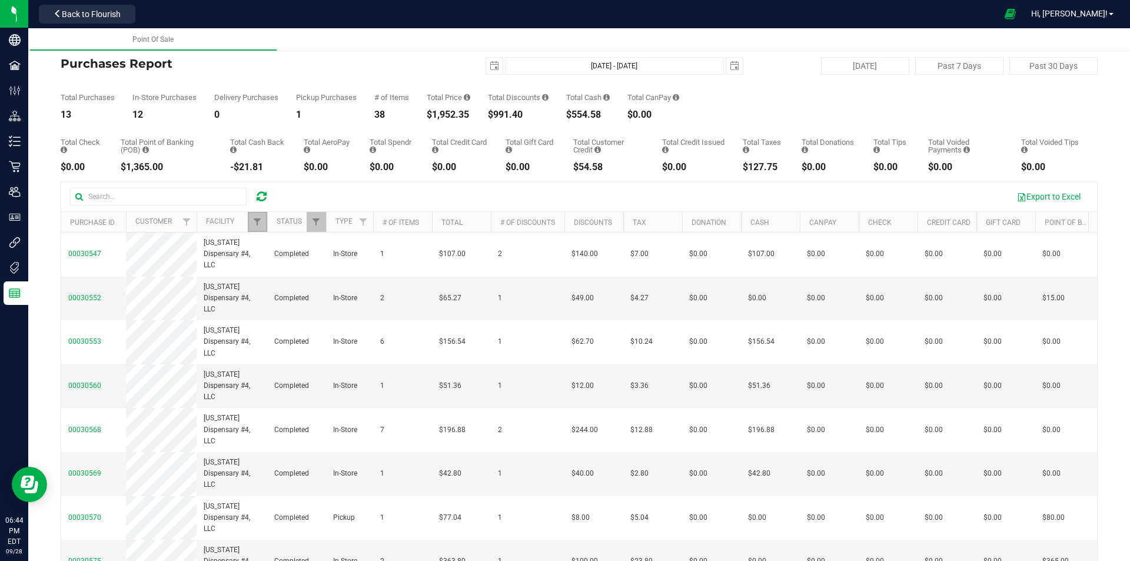
click at [258, 216] on link "Filter" at bounding box center [257, 222] width 19 height 20
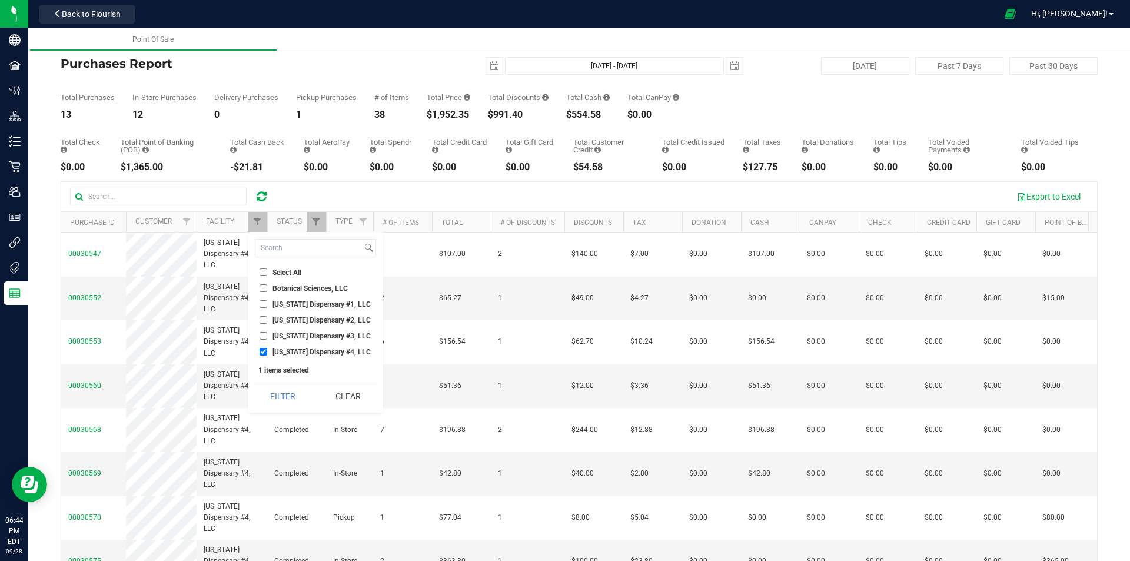
click at [287, 305] on span "[US_STATE] Dispensary #1, LLC" at bounding box center [322, 304] width 98 height 7
click at [267, 305] on input "[US_STATE] Dispensary #1, LLC" at bounding box center [264, 304] width 8 height 8
checkbox input "true"
click at [287, 350] on span "[US_STATE] Dispensary #4, LLC" at bounding box center [322, 352] width 98 height 7
click at [267, 350] on input "[US_STATE] Dispensary #4, LLC" at bounding box center [264, 352] width 8 height 8
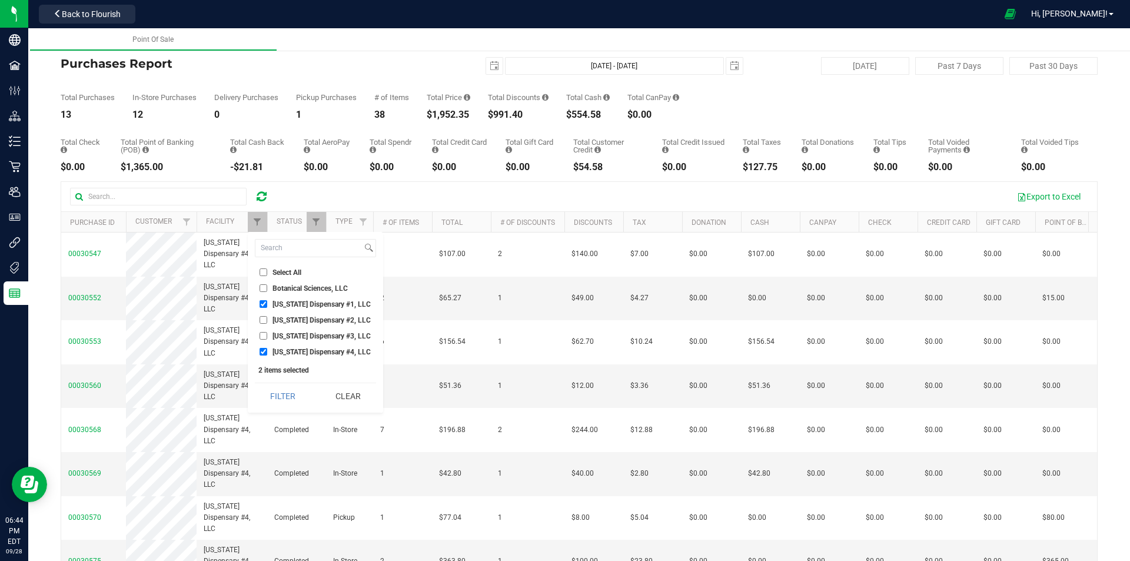
checkbox input "false"
click at [292, 394] on button "Filter" at bounding box center [283, 396] width 57 height 26
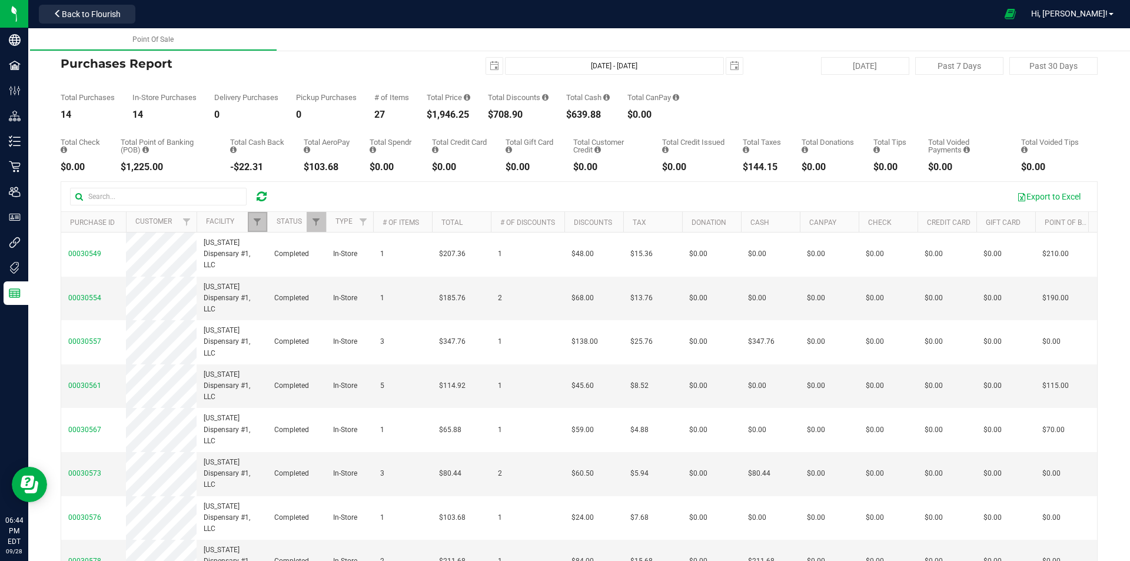
click at [256, 228] on link "Filter" at bounding box center [257, 222] width 19 height 20
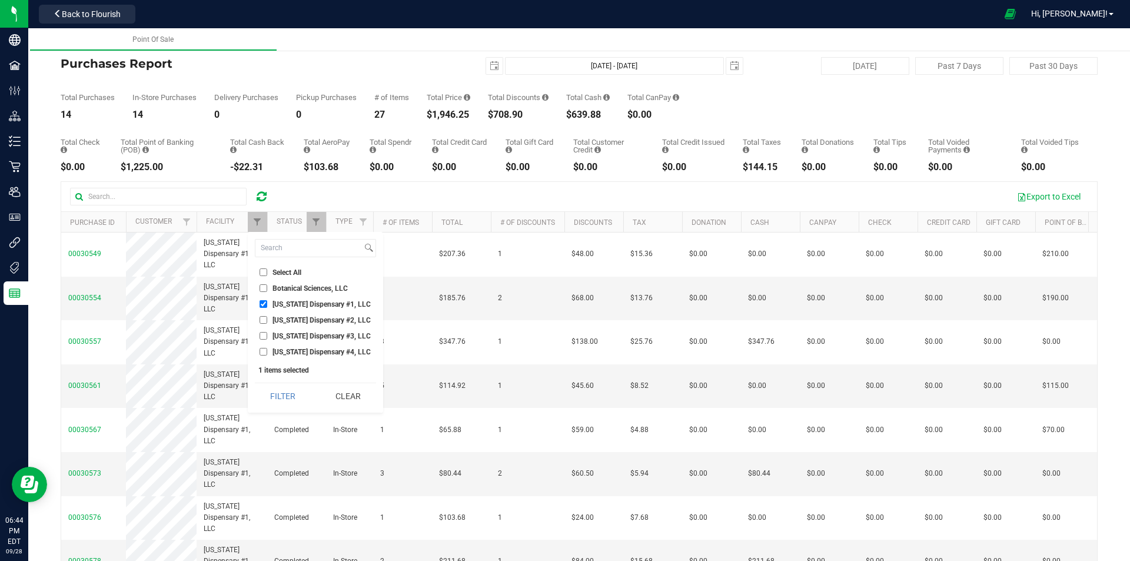
click at [278, 307] on span "[US_STATE] Dispensary #1, LLC" at bounding box center [322, 304] width 98 height 7
click at [267, 307] on input "[US_STATE] Dispensary #1, LLC" at bounding box center [264, 304] width 8 height 8
click at [288, 302] on span "[US_STATE] Dispensary #1, LLC" at bounding box center [322, 304] width 98 height 7
click at [267, 302] on input "[US_STATE] Dispensary #1, LLC" at bounding box center [264, 304] width 8 height 8
checkbox input "true"
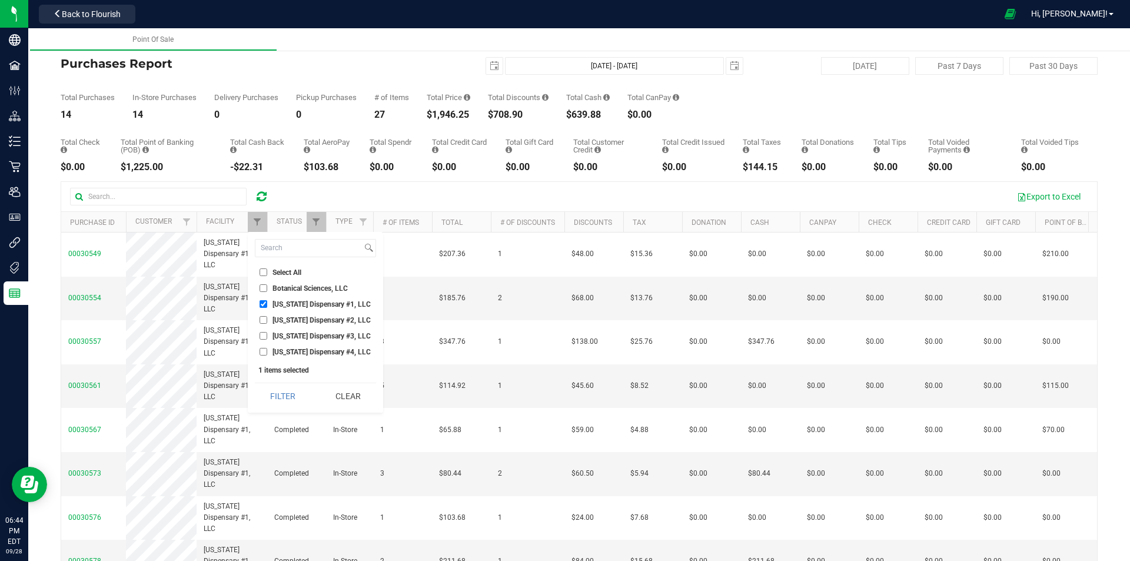
click at [283, 203] on div "Export to Excel" at bounding box center [684, 197] width 809 height 20
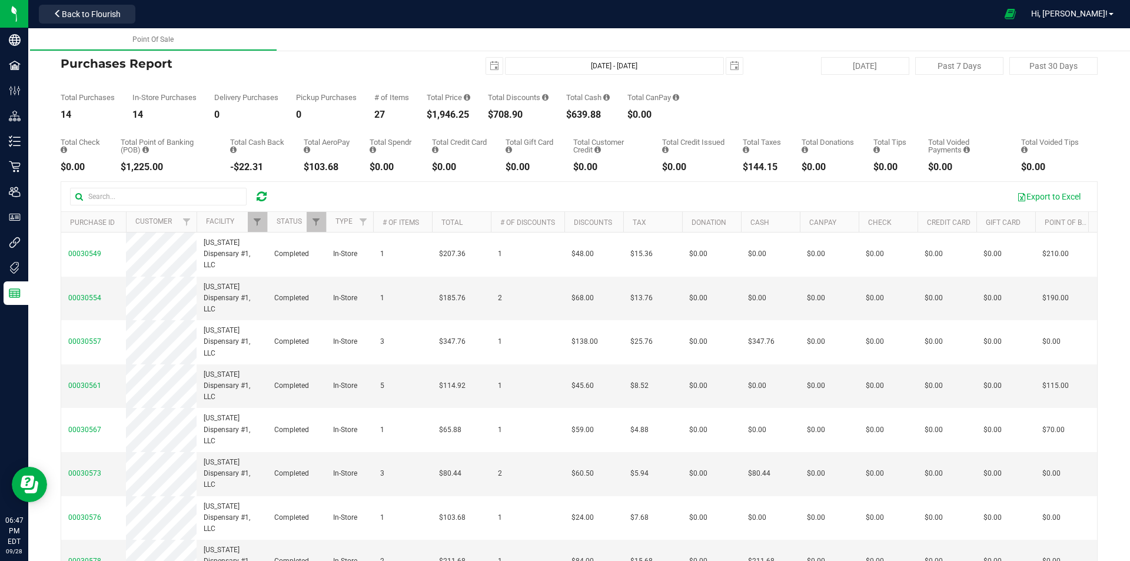
click at [259, 198] on icon at bounding box center [262, 197] width 10 height 12
click at [261, 191] on icon at bounding box center [262, 197] width 10 height 12
click at [260, 220] on span "Filter" at bounding box center [257, 221] width 9 height 9
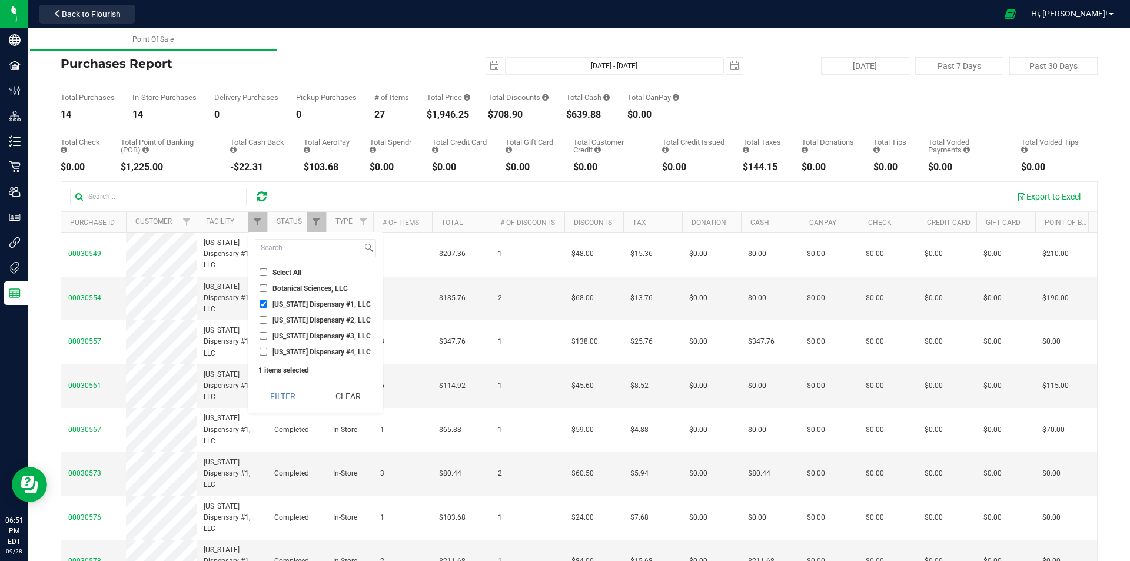
click at [266, 192] on icon at bounding box center [262, 197] width 10 height 12
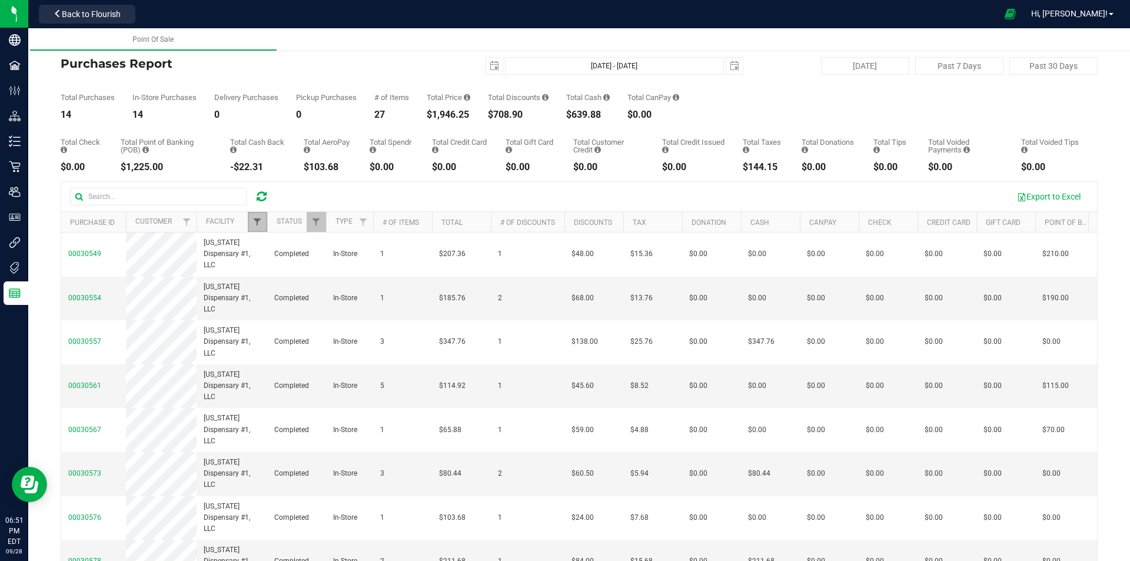
click at [258, 219] on span "Filter" at bounding box center [257, 221] width 9 height 9
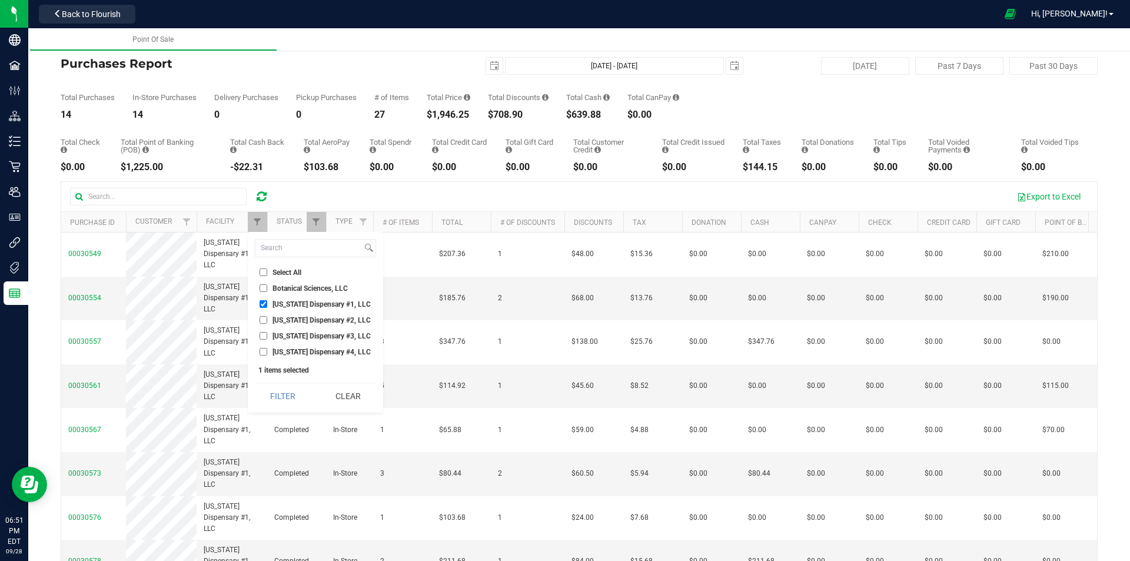
click at [286, 333] on span "[US_STATE] Dispensary #3, LLC" at bounding box center [322, 336] width 98 height 7
click at [267, 333] on input "[US_STATE] Dispensary #3, LLC" at bounding box center [264, 336] width 8 height 8
checkbox input "true"
click at [287, 304] on span "[US_STATE] Dispensary #1, LLC" at bounding box center [322, 304] width 98 height 7
click at [267, 304] on input "[US_STATE] Dispensary #1, LLC" at bounding box center [264, 304] width 8 height 8
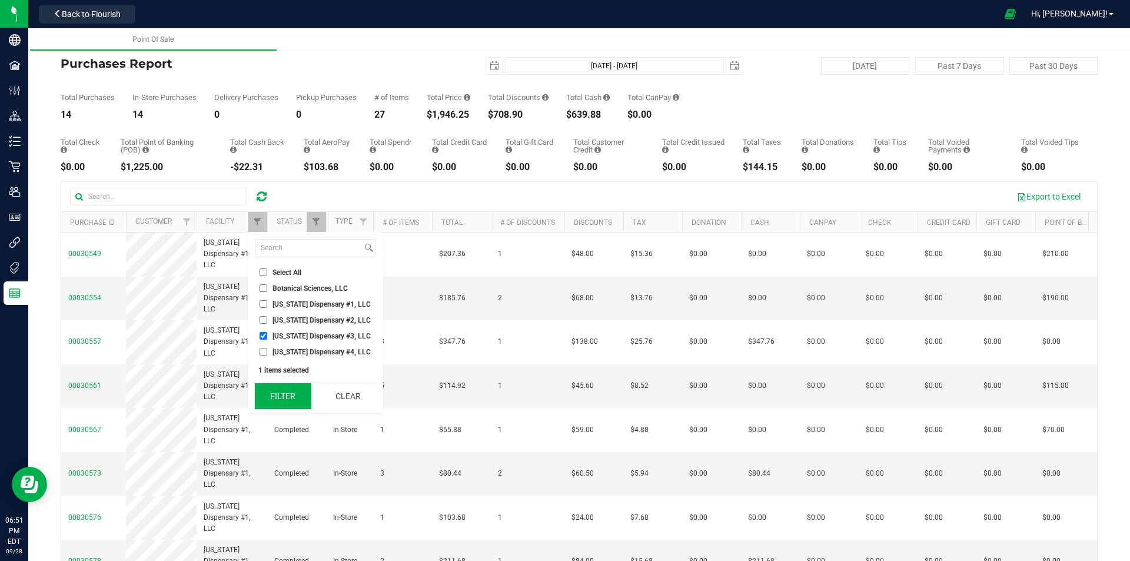
click at [280, 394] on button "Filter" at bounding box center [283, 396] width 57 height 26
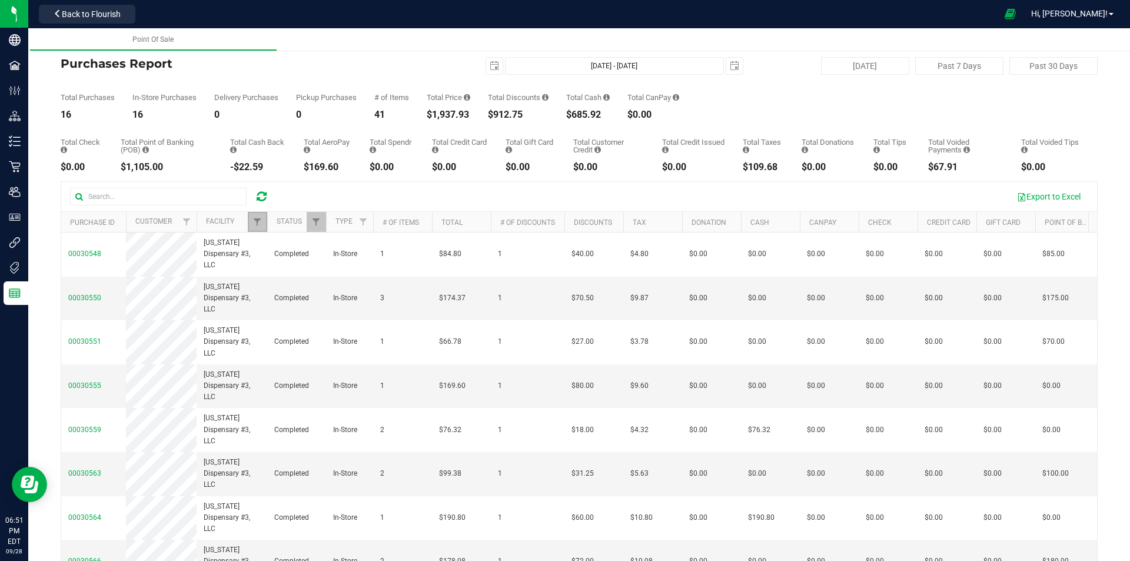
click at [257, 216] on link "Filter" at bounding box center [257, 222] width 19 height 20
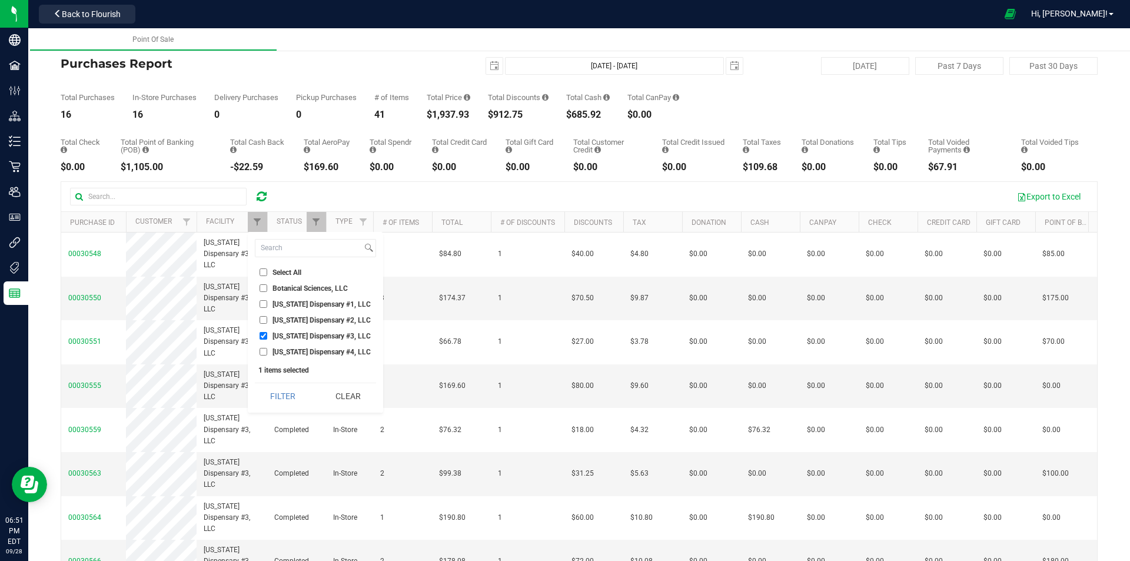
click at [283, 299] on li "[US_STATE] Dispensary #1, LLC" at bounding box center [315, 304] width 121 height 12
click at [283, 305] on span "[US_STATE] Dispensary #1, LLC" at bounding box center [322, 304] width 98 height 7
click at [267, 305] on input "[US_STATE] Dispensary #1, LLC" at bounding box center [264, 304] width 8 height 8
checkbox input "true"
click at [281, 336] on span "[US_STATE] Dispensary #3, LLC" at bounding box center [322, 336] width 98 height 7
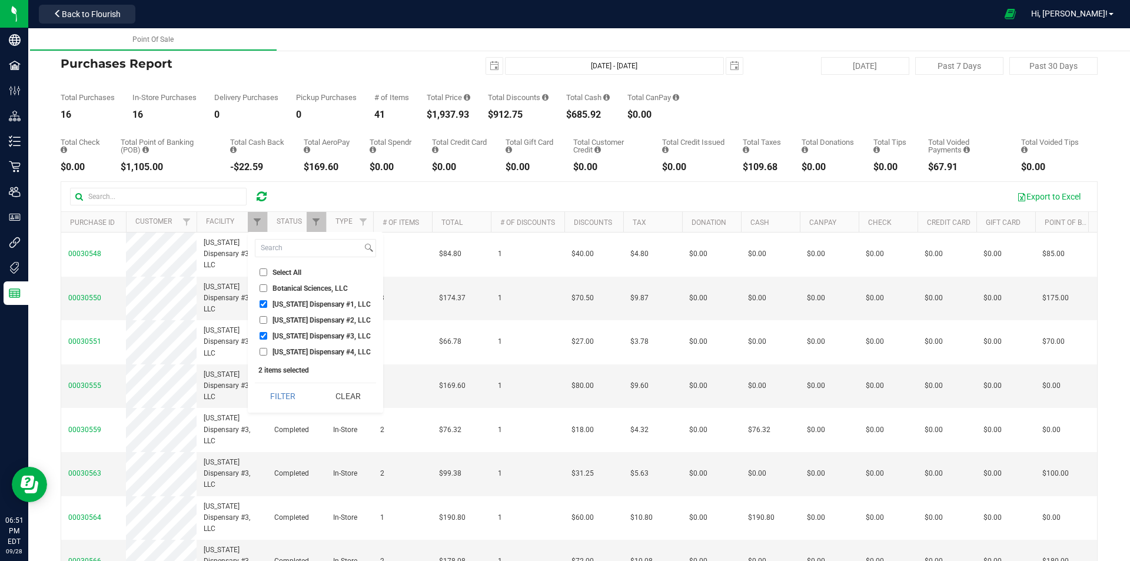
click at [267, 336] on input "[US_STATE] Dispensary #3, LLC" at bounding box center [264, 336] width 8 height 8
checkbox input "false"
click at [259, 196] on icon at bounding box center [262, 197] width 10 height 12
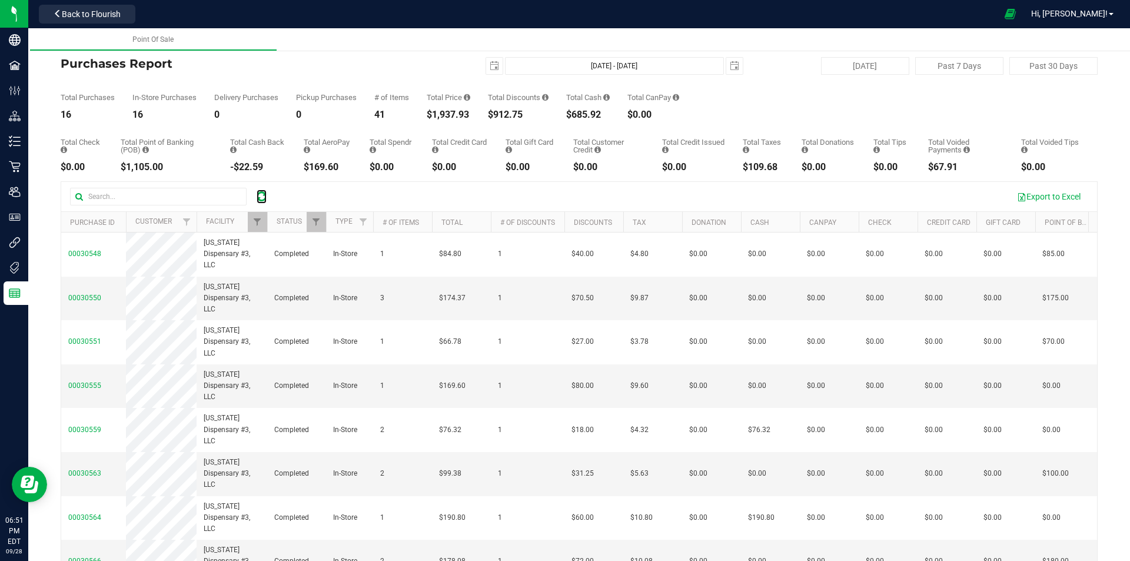
click at [259, 196] on icon at bounding box center [262, 197] width 10 height 12
click at [255, 218] on span "Filter" at bounding box center [257, 221] width 9 height 9
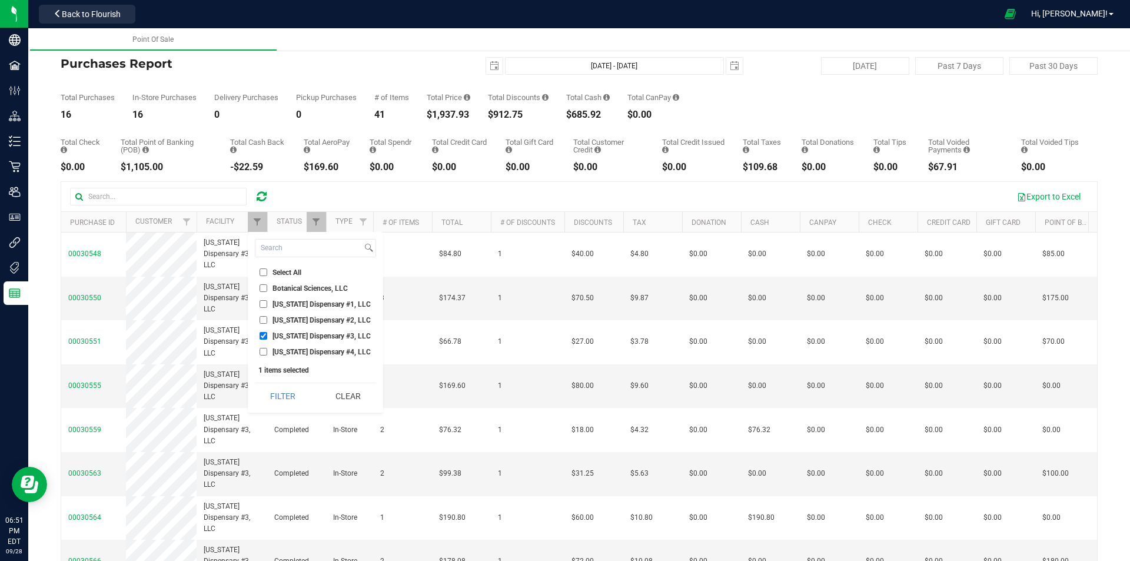
click at [284, 351] on span "[US_STATE] Dispensary #4, LLC" at bounding box center [322, 352] width 98 height 7
click at [267, 351] on input "[US_STATE] Dispensary #4, LLC" at bounding box center [264, 352] width 8 height 8
checkbox input "true"
click at [284, 333] on span "[US_STATE] Dispensary #3, LLC" at bounding box center [322, 336] width 98 height 7
click at [267, 332] on input "[US_STATE] Dispensary #3, LLC" at bounding box center [264, 336] width 8 height 8
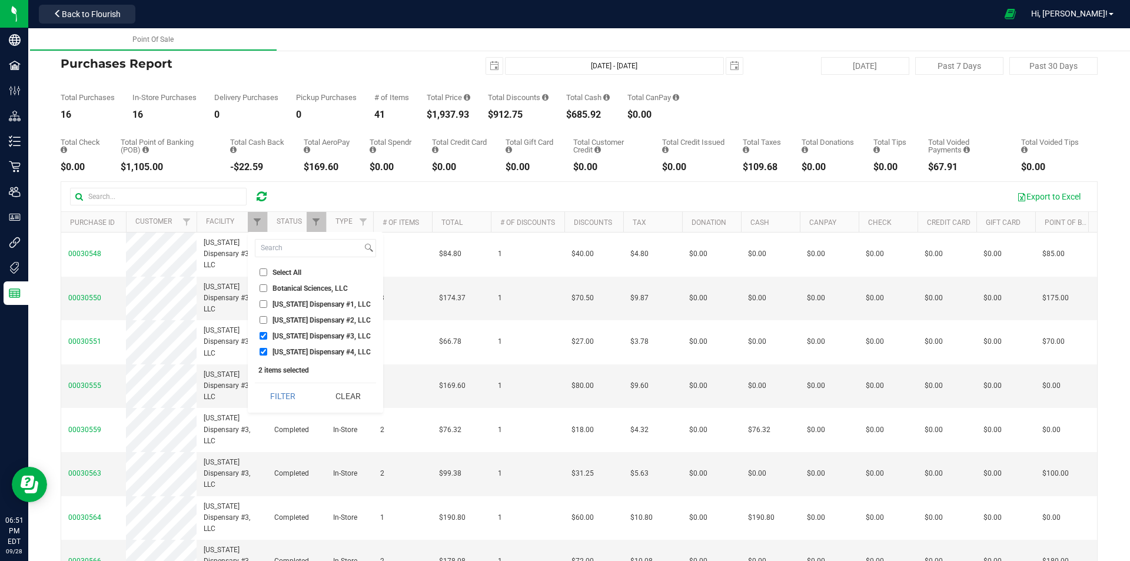
checkbox input "false"
click at [296, 395] on button "Filter" at bounding box center [283, 396] width 57 height 26
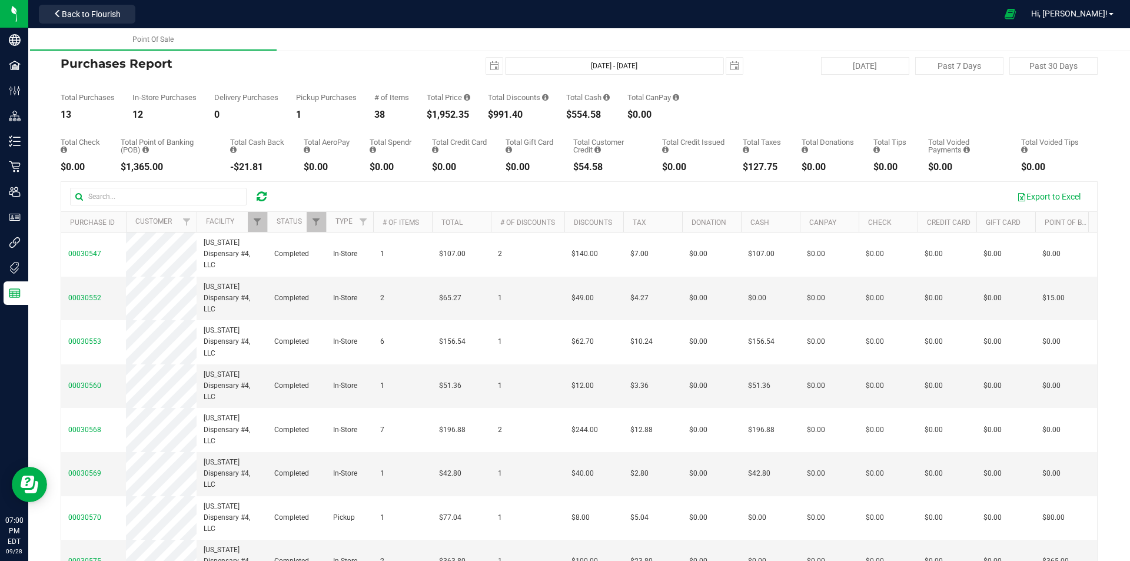
click at [259, 195] on icon at bounding box center [262, 197] width 10 height 12
click at [254, 222] on span "Filter" at bounding box center [257, 221] width 9 height 9
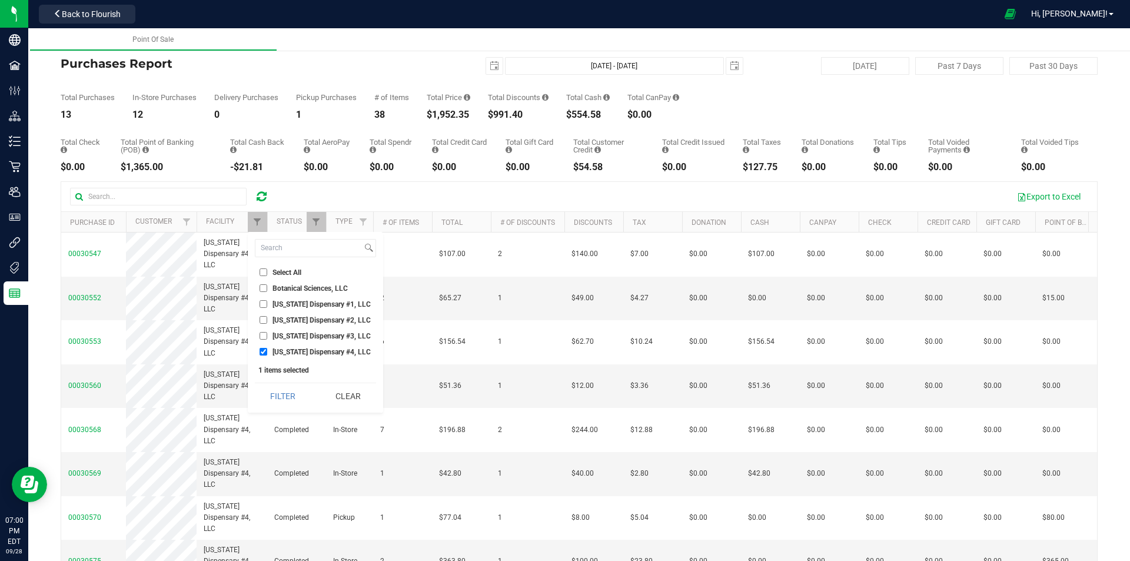
click at [277, 297] on ul "Select All Botanical Sciences, LLC [US_STATE] Dispensary #1, LLC [US_STATE] Dis…" at bounding box center [315, 312] width 121 height 92
click at [277, 307] on span "[US_STATE] Dispensary #1, LLC" at bounding box center [322, 304] width 98 height 7
click at [267, 307] on input "[US_STATE] Dispensary #1, LLC" at bounding box center [264, 304] width 8 height 8
checkbox input "true"
click at [278, 350] on span "[US_STATE] Dispensary #4, LLC" at bounding box center [322, 352] width 98 height 7
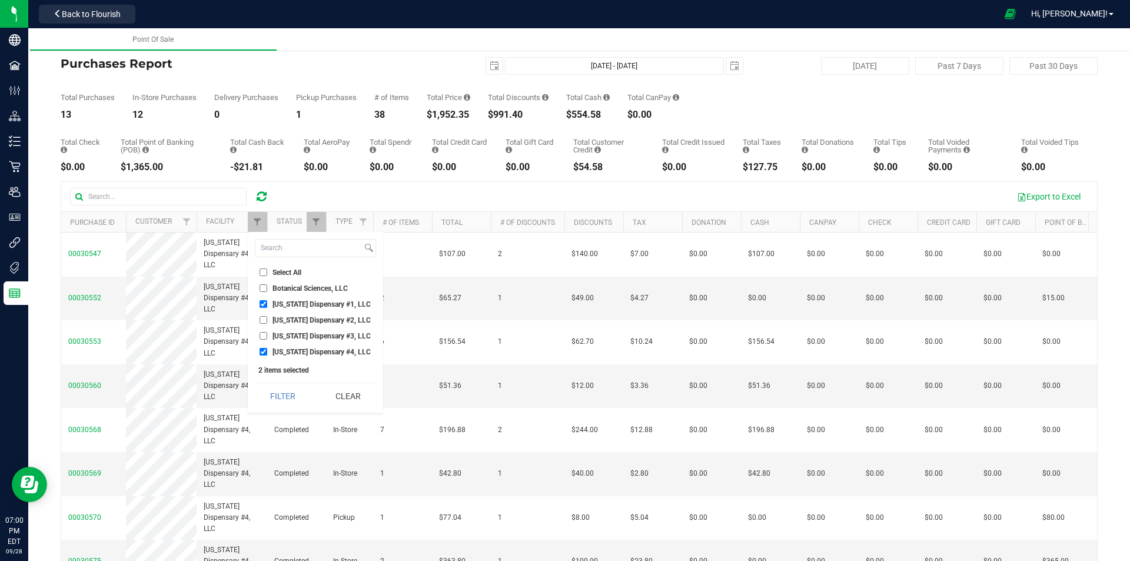
click at [267, 350] on input "[US_STATE] Dispensary #4, LLC" at bounding box center [264, 352] width 8 height 8
checkbox input "false"
click at [282, 389] on button "Filter" at bounding box center [283, 396] width 57 height 26
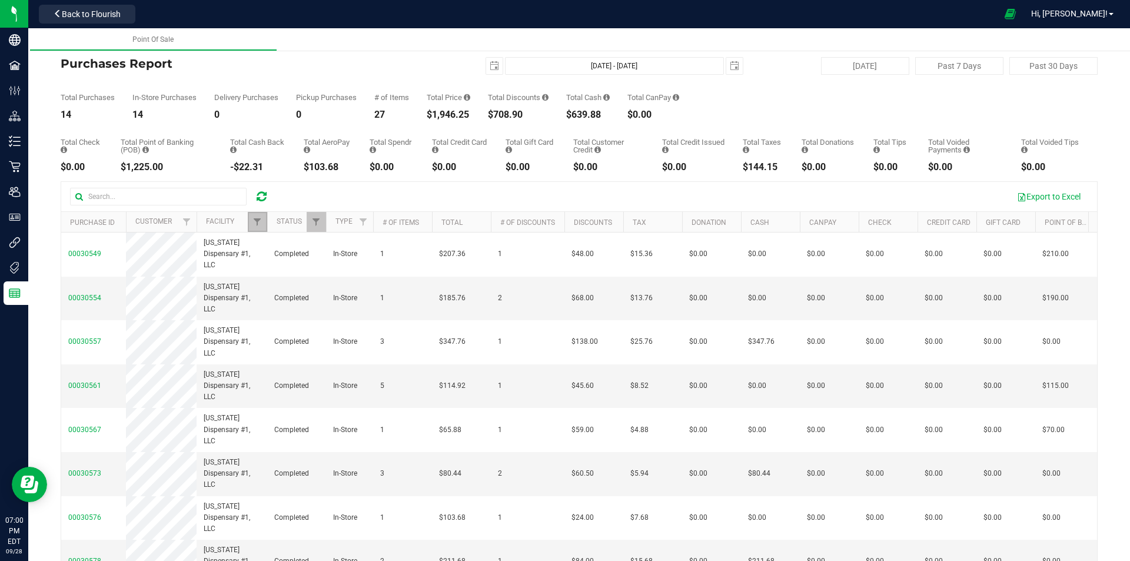
click at [251, 217] on link "Filter" at bounding box center [257, 222] width 19 height 20
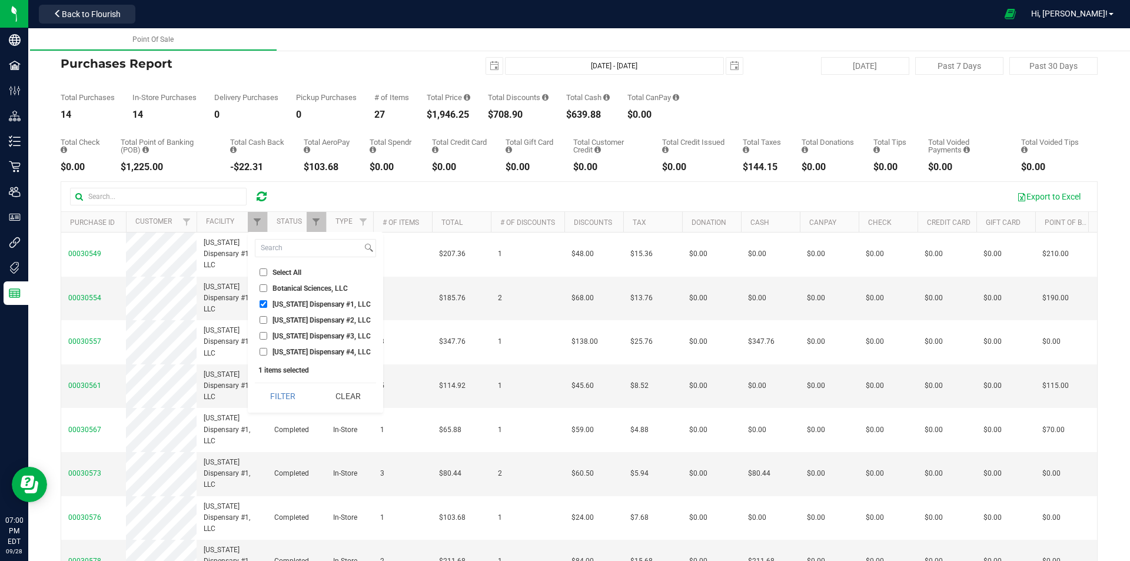
click at [270, 333] on label "[US_STATE] Dispensary #3, LLC" at bounding box center [315, 336] width 111 height 8
click at [267, 333] on input "[US_STATE] Dispensary #3, LLC" at bounding box center [264, 336] width 8 height 8
checkbox input "true"
click at [280, 303] on span "[US_STATE] Dispensary #1, LLC" at bounding box center [322, 304] width 98 height 7
click at [267, 303] on input "[US_STATE] Dispensary #1, LLC" at bounding box center [264, 304] width 8 height 8
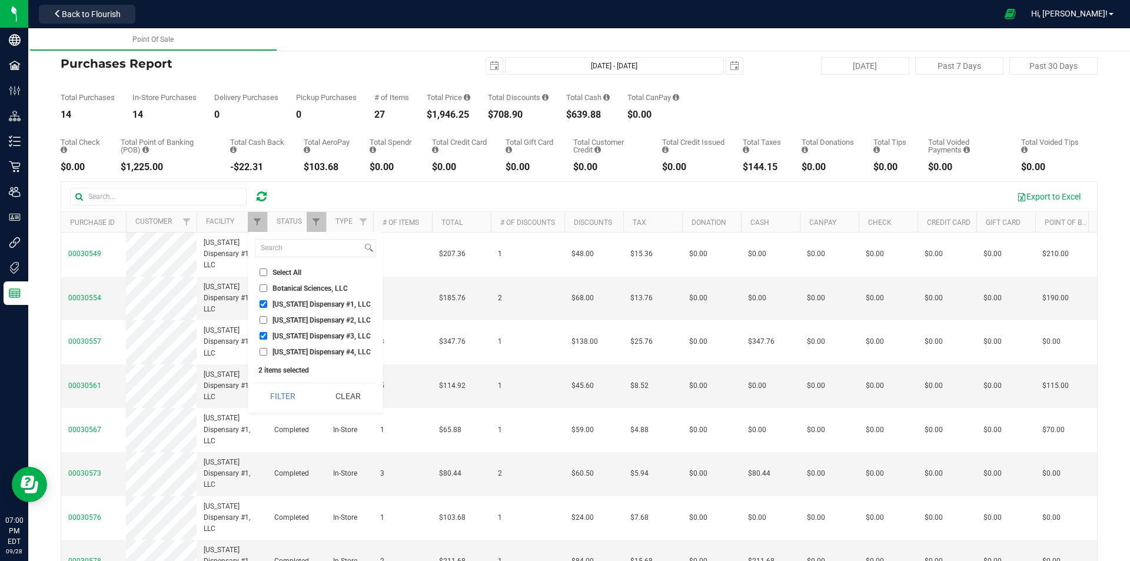
checkbox input "false"
click at [277, 344] on ul "Select All Botanical Sciences, LLC [US_STATE] Dispensary #1, LLC [US_STATE] Dis…" at bounding box center [315, 312] width 121 height 92
click at [277, 353] on span "[US_STATE] Dispensary #4, LLC" at bounding box center [322, 352] width 98 height 7
click at [267, 353] on input "[US_STATE] Dispensary #4, LLC" at bounding box center [264, 352] width 8 height 8
click at [277, 353] on span "[US_STATE] Dispensary #4, LLC" at bounding box center [322, 352] width 98 height 7
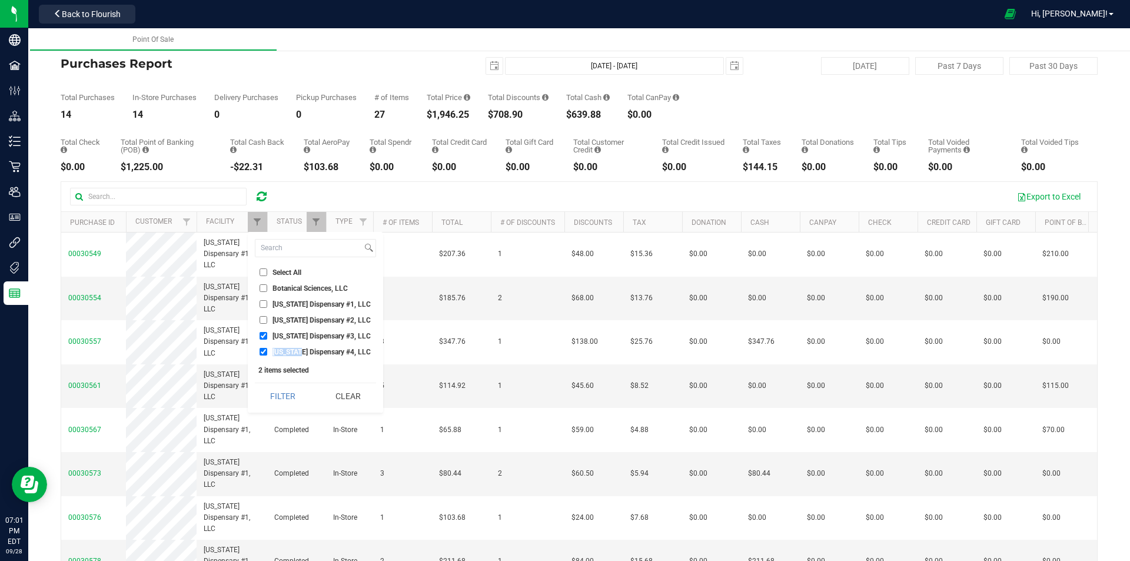
click at [267, 353] on input "[US_STATE] Dispensary #4, LLC" at bounding box center [264, 352] width 8 height 8
checkbox input "false"
click at [289, 389] on button "Filter" at bounding box center [283, 396] width 57 height 26
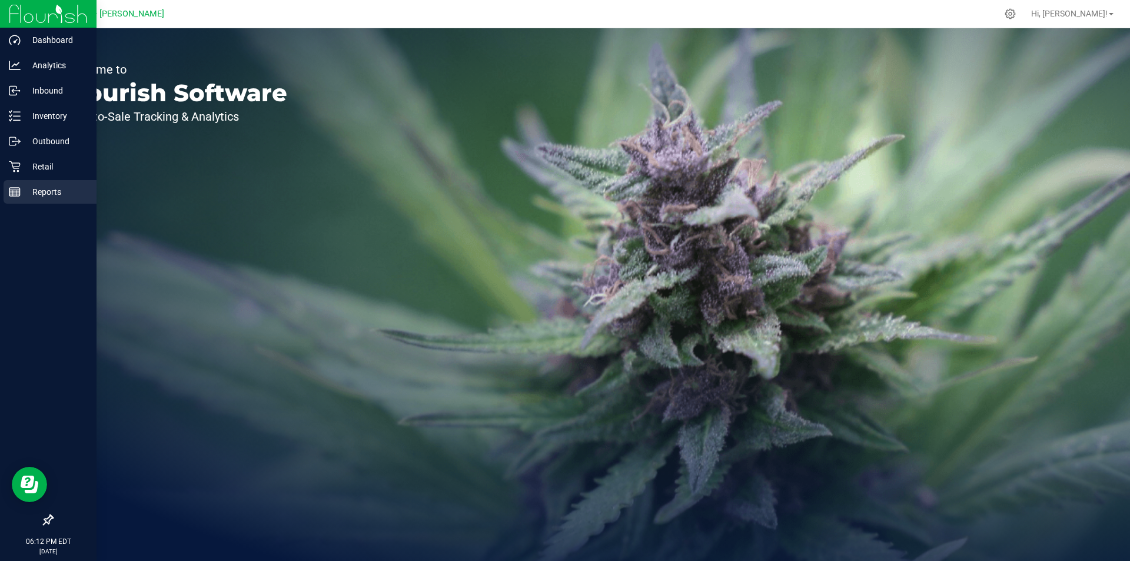
click at [47, 193] on p "Reports" at bounding box center [56, 192] width 71 height 14
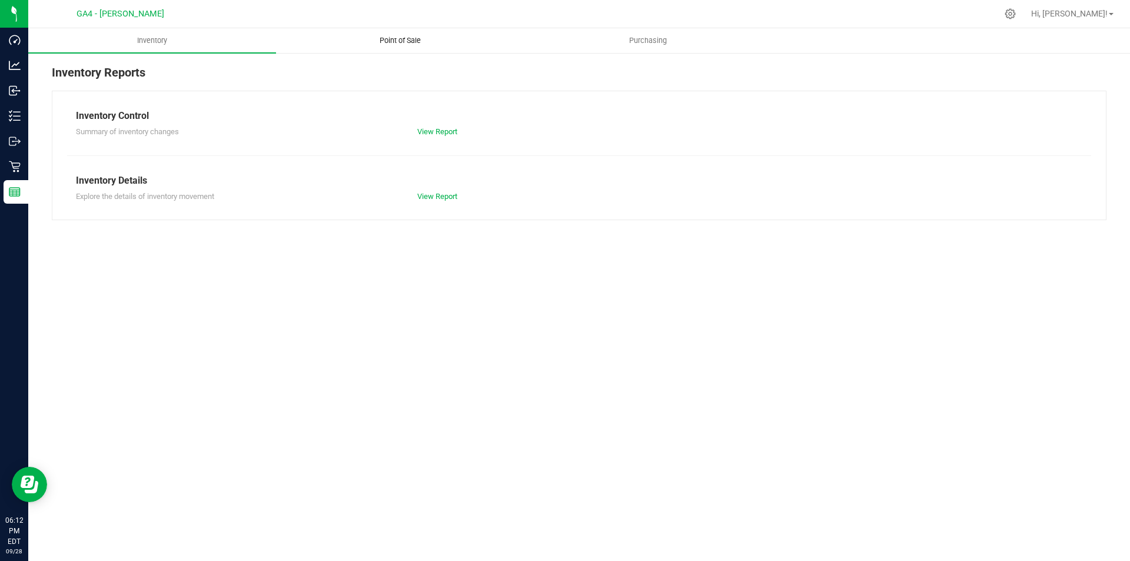
click at [404, 37] on span "Point of Sale" at bounding box center [400, 40] width 73 height 11
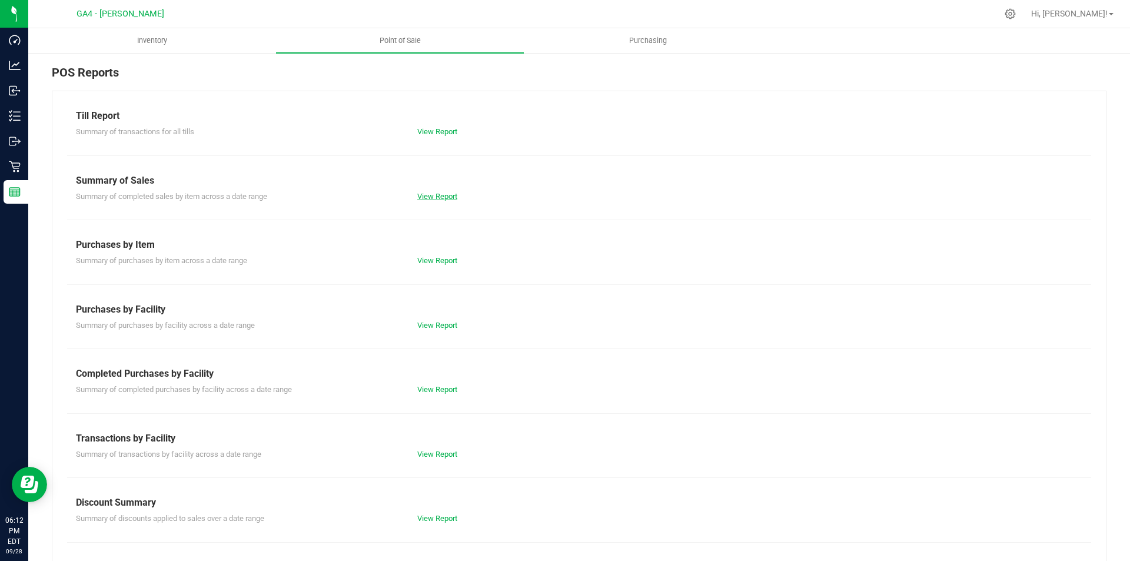
click at [443, 197] on link "View Report" at bounding box center [437, 196] width 40 height 9
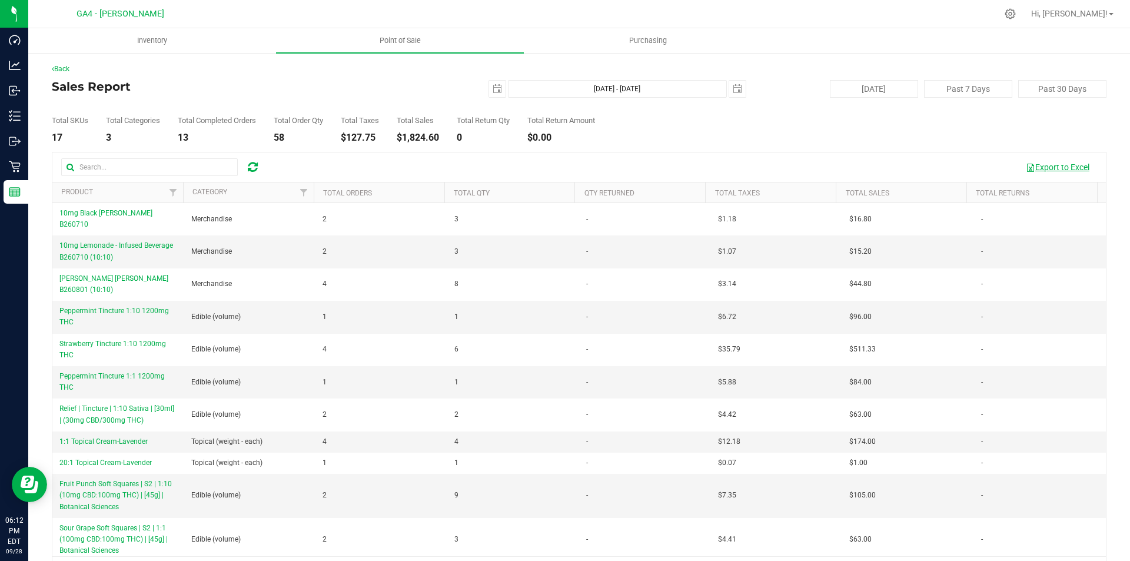
click at [1046, 168] on button "Export to Excel" at bounding box center [1058, 167] width 79 height 20
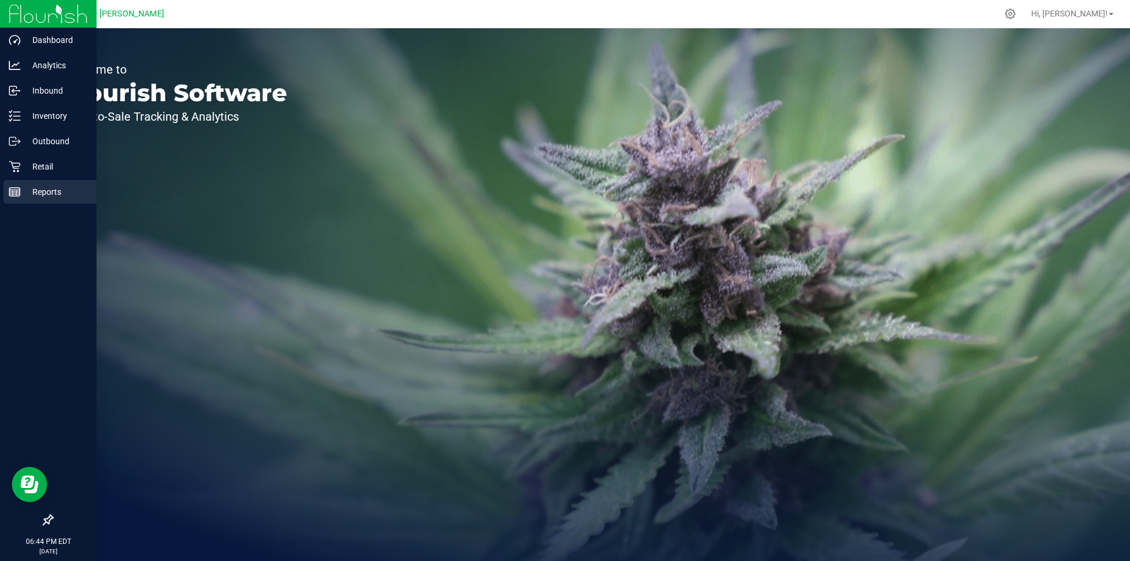
click at [41, 193] on p "Reports" at bounding box center [56, 192] width 71 height 14
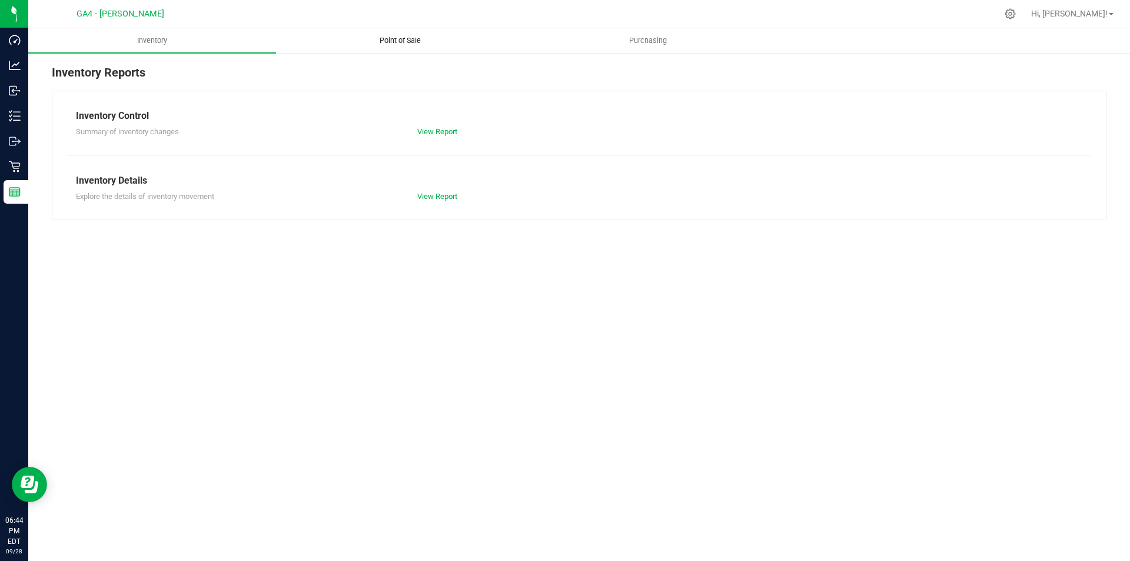
click at [391, 38] on span "Point of Sale" at bounding box center [400, 40] width 73 height 11
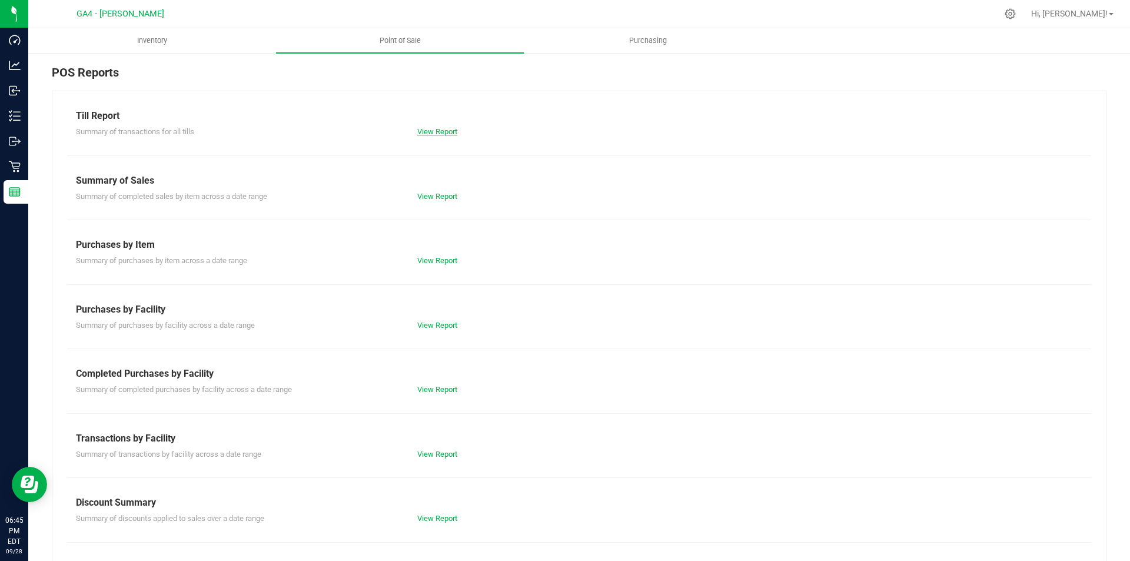
click at [437, 131] on link "View Report" at bounding box center [437, 131] width 40 height 9
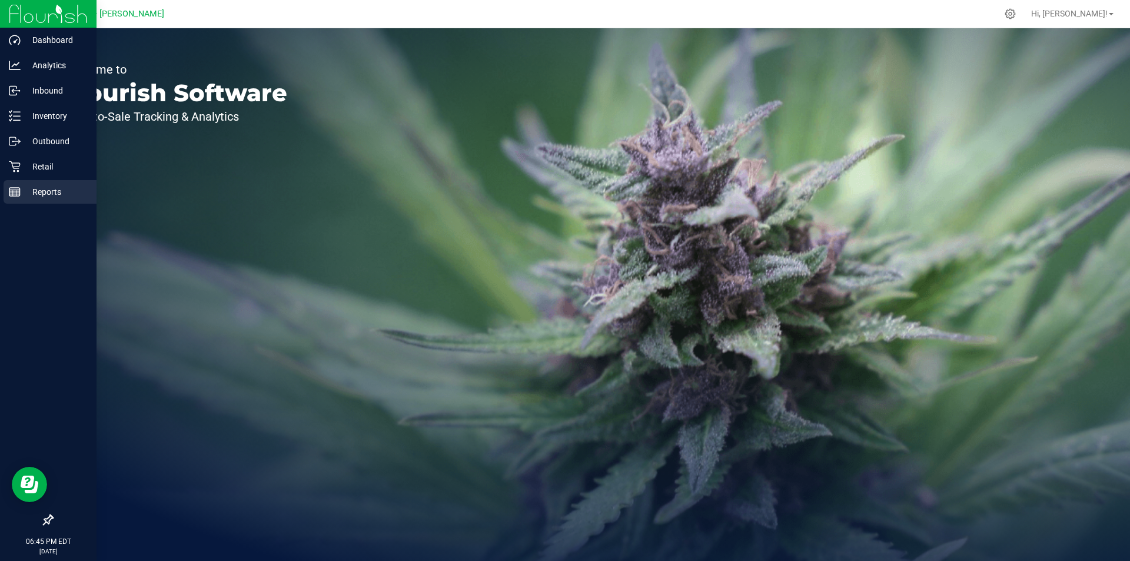
click at [29, 195] on p "Reports" at bounding box center [56, 192] width 71 height 14
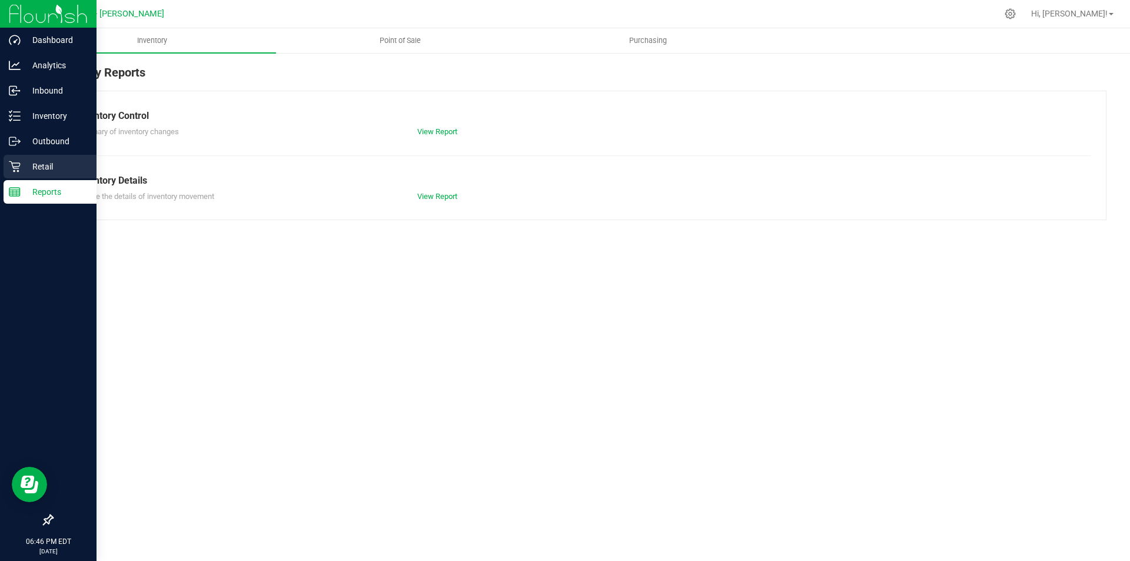
click at [61, 162] on p "Retail" at bounding box center [56, 167] width 71 height 14
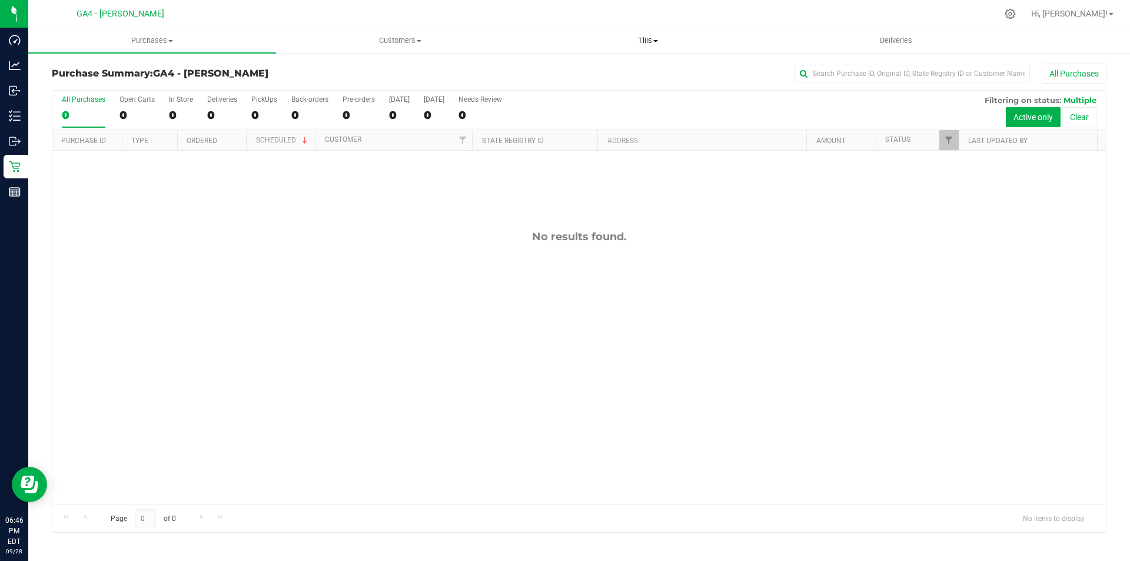
click at [629, 38] on span "Tills" at bounding box center [648, 40] width 247 height 11
click at [583, 71] on span "Manage tills" at bounding box center [563, 71] width 79 height 10
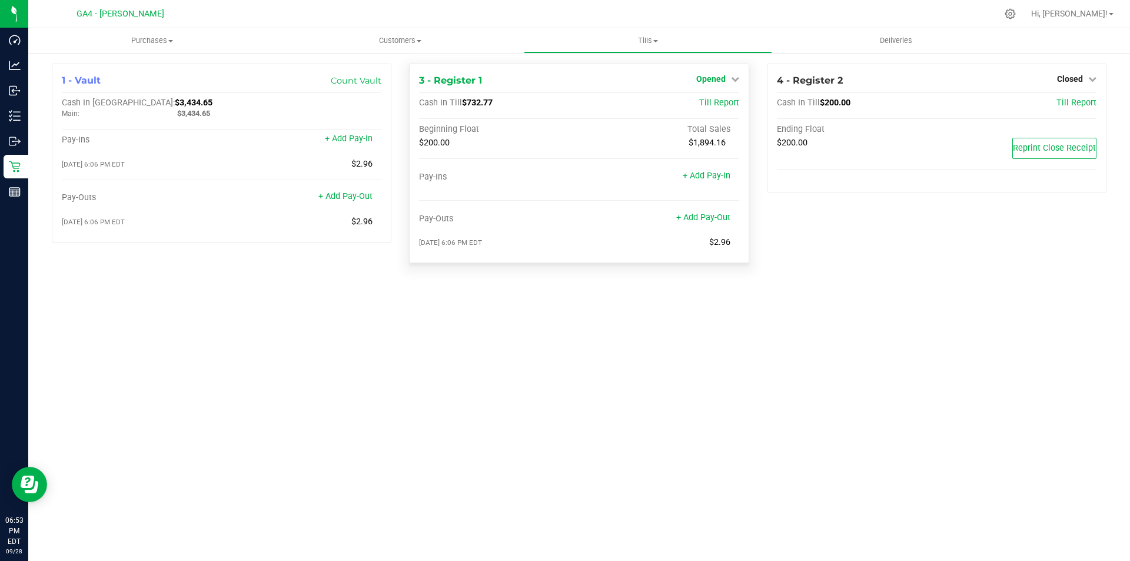
click at [721, 76] on span "Opened" at bounding box center [710, 78] width 29 height 9
click at [726, 107] on link "Close Till" at bounding box center [712, 103] width 32 height 9
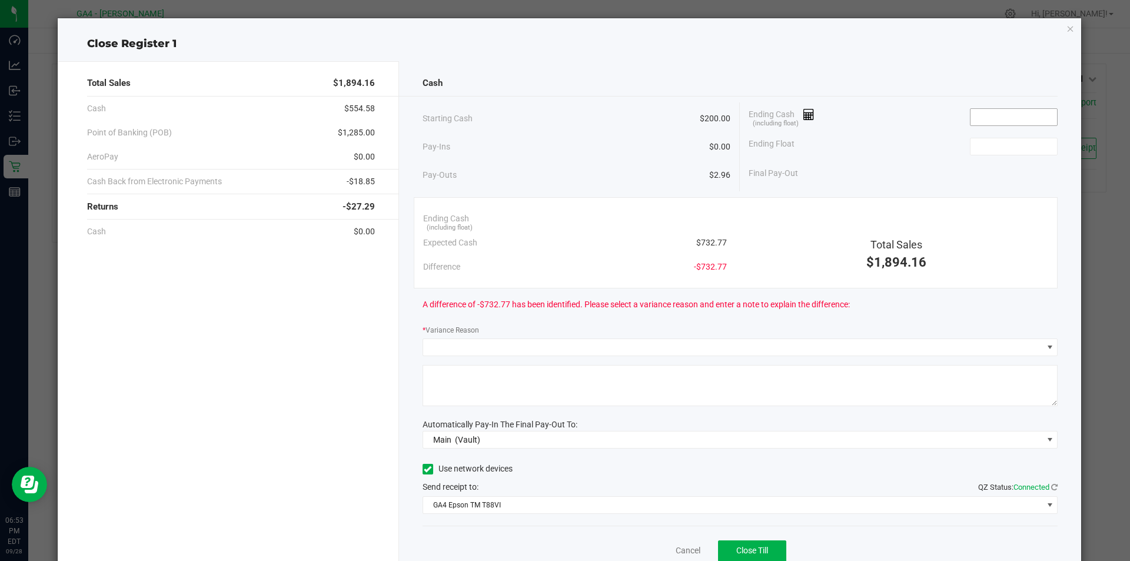
click at [986, 117] on input at bounding box center [1014, 117] width 87 height 16
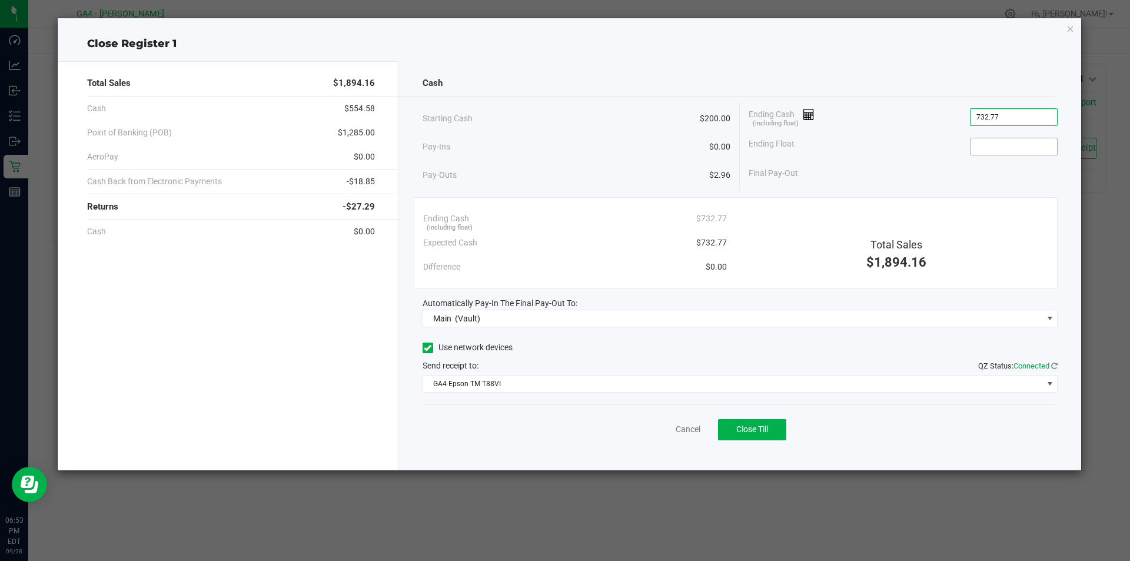
type input "$732.77"
click at [983, 150] on input at bounding box center [1014, 146] width 87 height 16
type input "$200.00"
click at [426, 348] on icon at bounding box center [428, 348] width 8 height 0
click at [0, 0] on input "Use network devices" at bounding box center [0, 0] width 0 height 0
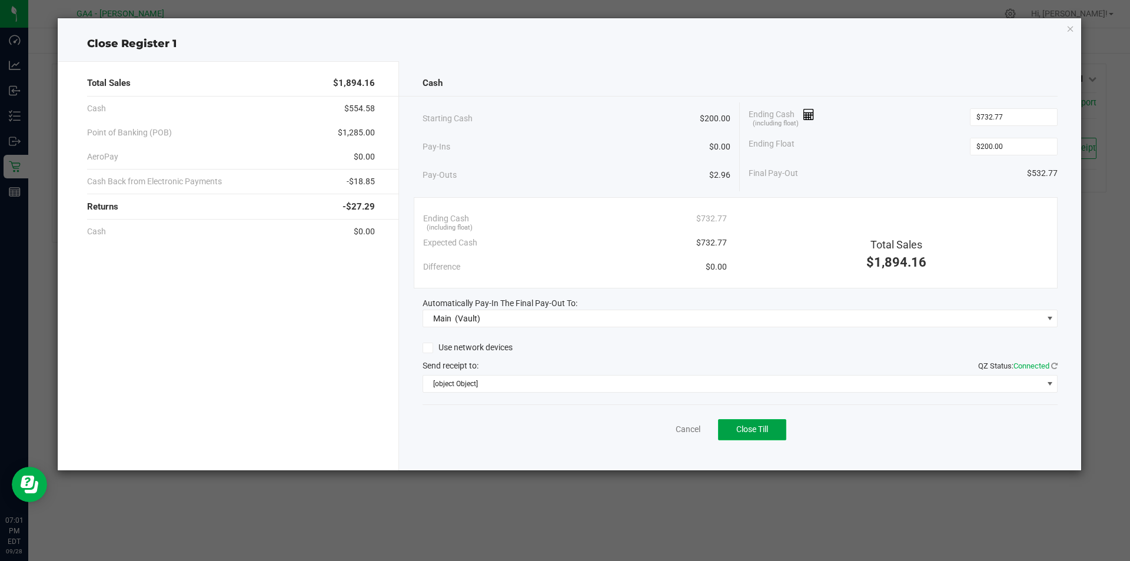
click at [750, 429] on span "Close Till" at bounding box center [753, 428] width 32 height 9
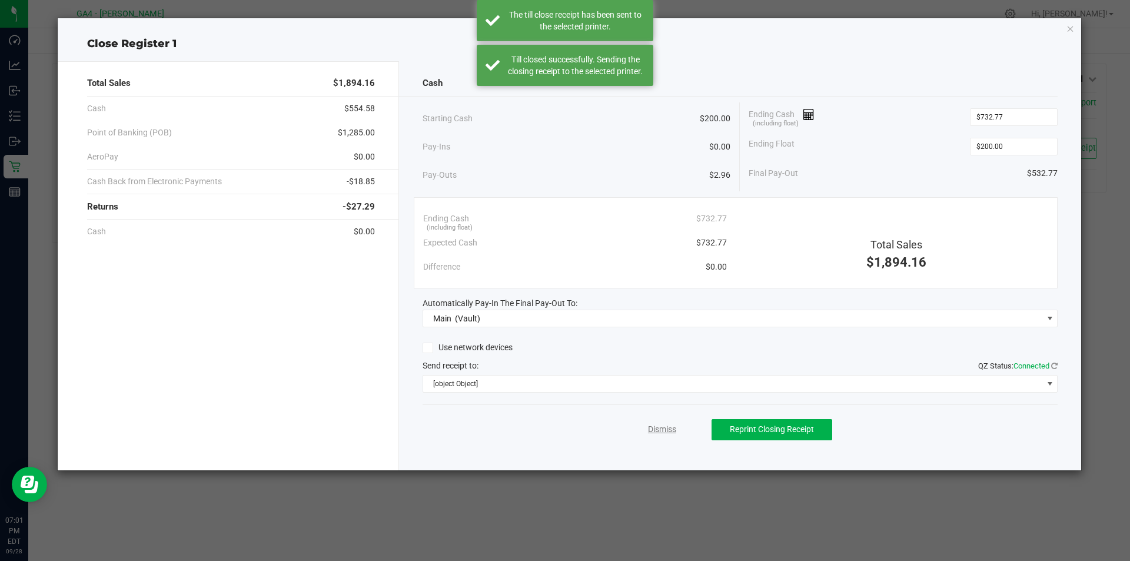
click at [664, 430] on link "Dismiss" at bounding box center [662, 429] width 28 height 12
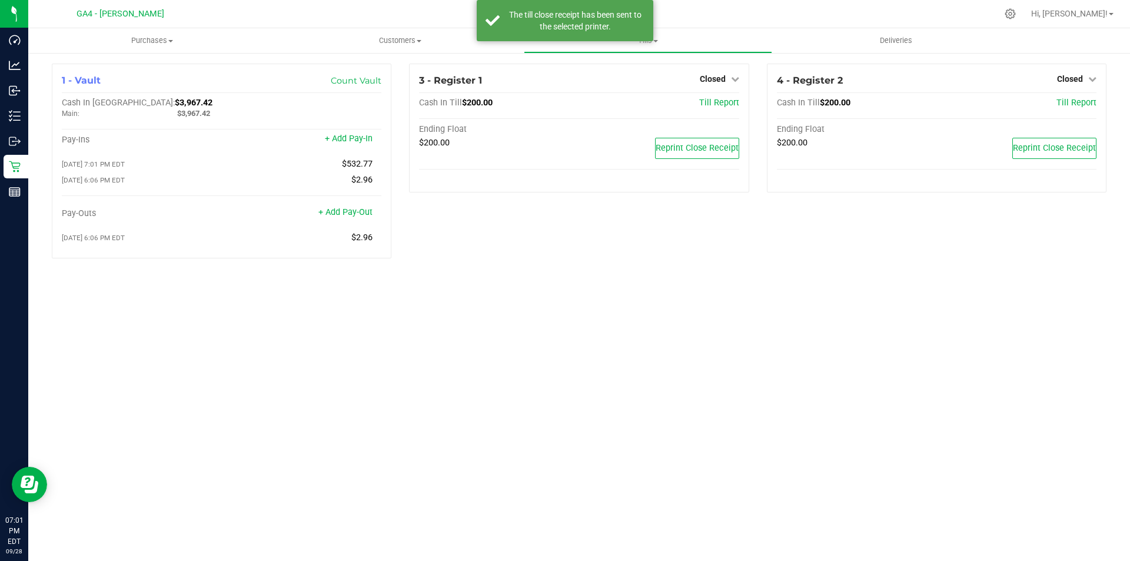
click at [688, 14] on div at bounding box center [604, 13] width 787 height 23
click at [1082, 9] on span "Hi, [PERSON_NAME]!" at bounding box center [1069, 13] width 77 height 9
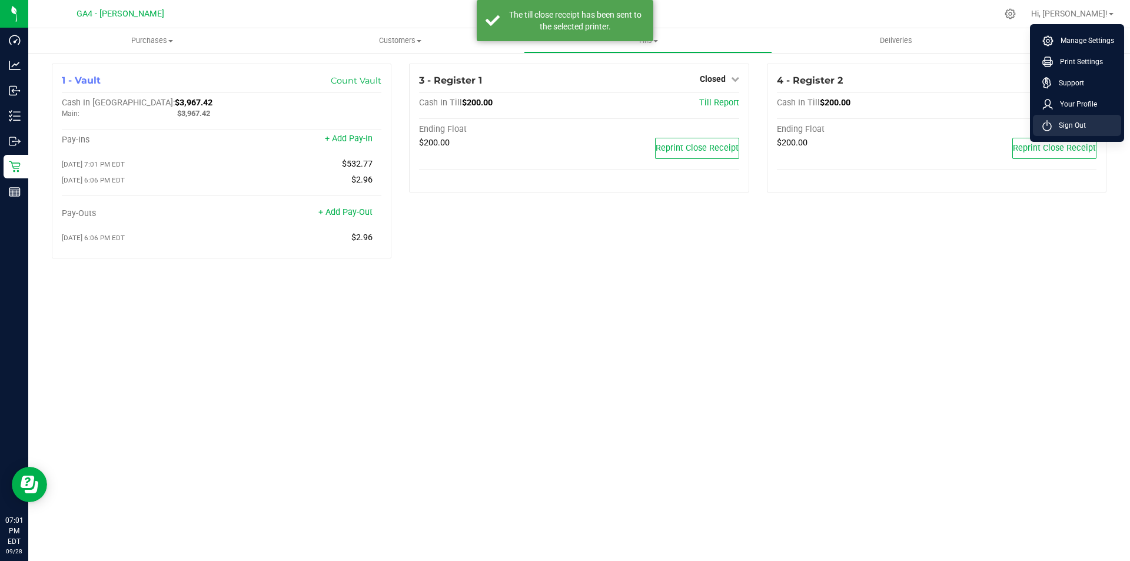
click at [1072, 119] on li "Sign Out" at bounding box center [1077, 125] width 88 height 21
